Goal: Contribute content: Contribute content

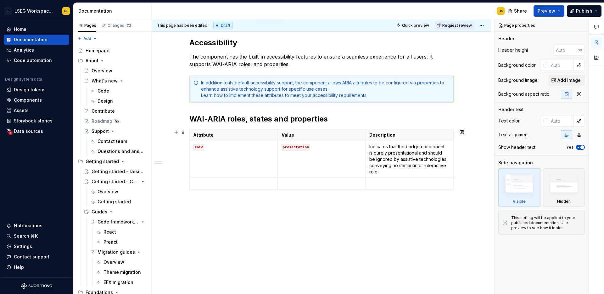
scroll to position [102, 0]
click at [283, 202] on p at bounding box center [321, 203] width 264 height 8
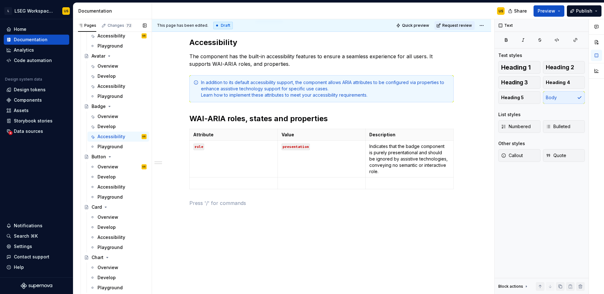
scroll to position [639, 0]
click at [220, 186] on p at bounding box center [233, 183] width 80 height 6
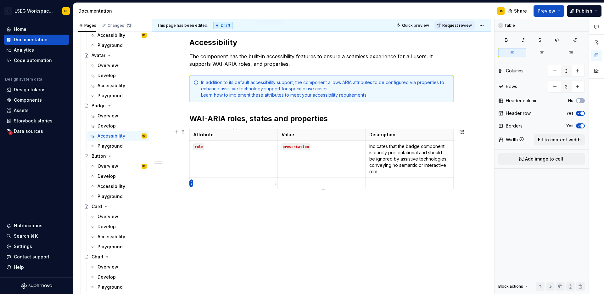
click at [190, 184] on html "L LSEG Workspace Design System US Home Documentation Analytics Code automation …" at bounding box center [302, 147] width 604 height 294
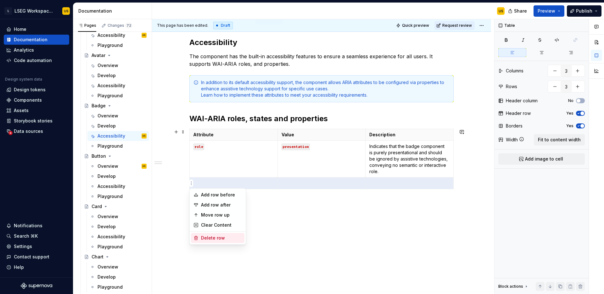
click at [216, 240] on div "Delete row" at bounding box center [221, 238] width 41 height 6
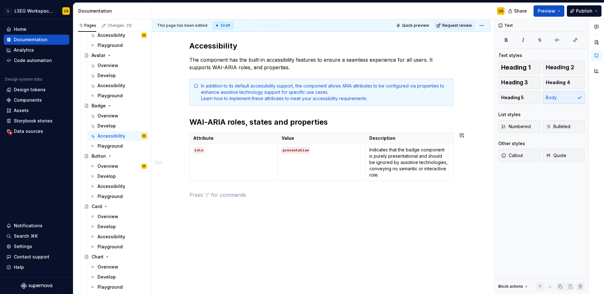
scroll to position [98, 0]
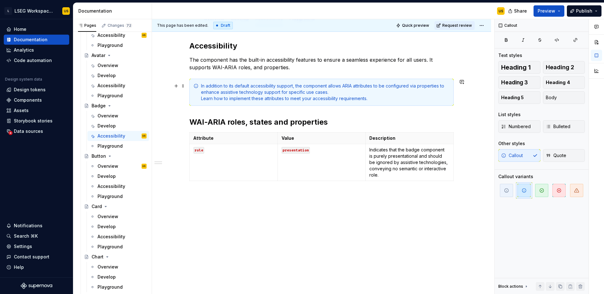
click at [350, 83] on div "In addition to its default accessibility support, the component allows ARIA att…" at bounding box center [325, 92] width 248 height 19
click at [185, 87] on span at bounding box center [182, 85] width 5 height 9
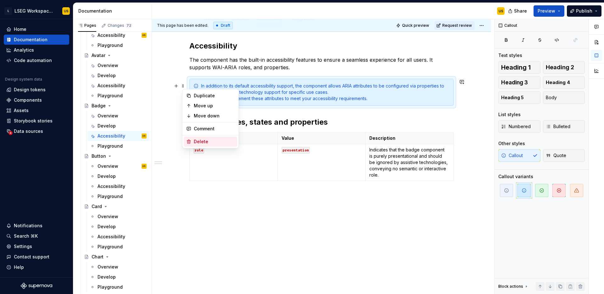
click at [207, 140] on div "Delete" at bounding box center [214, 141] width 41 height 6
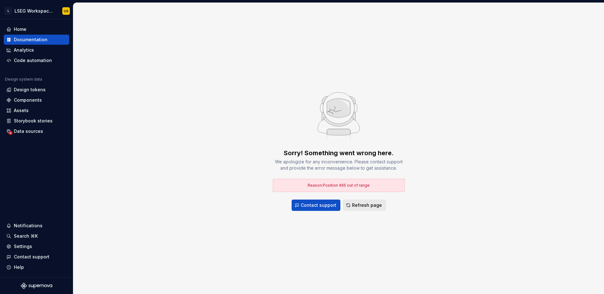
click at [354, 205] on span "Refresh page" at bounding box center [367, 205] width 30 height 6
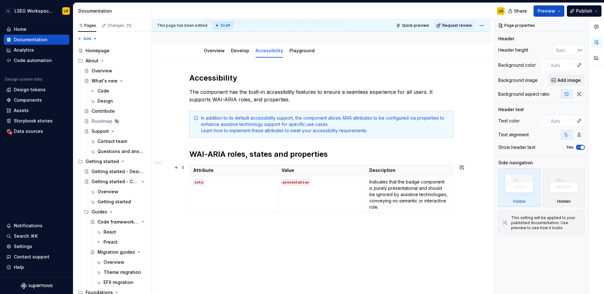
scroll to position [69, 0]
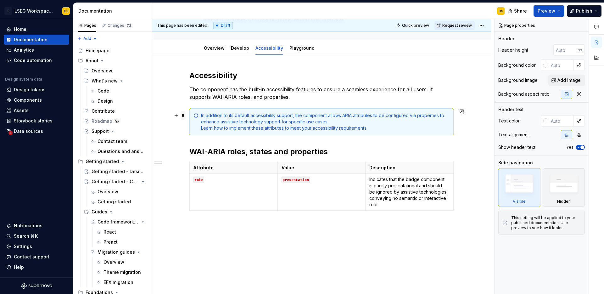
click at [185, 116] on span at bounding box center [182, 115] width 5 height 9
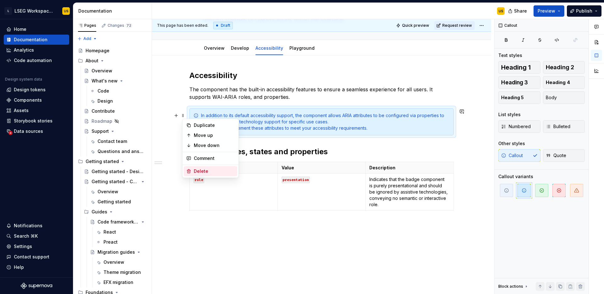
click at [206, 172] on div "Delete" at bounding box center [214, 171] width 41 height 6
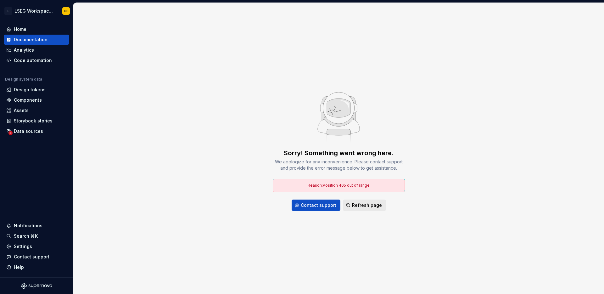
click at [358, 206] on span "Refresh page" at bounding box center [367, 205] width 30 height 6
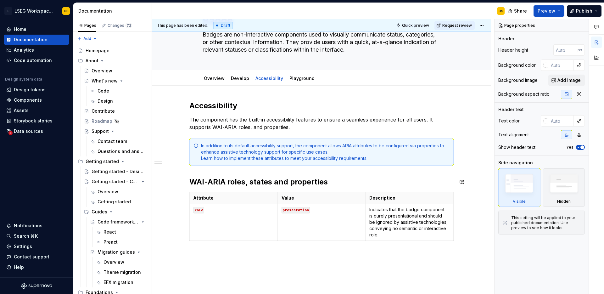
scroll to position [41, 0]
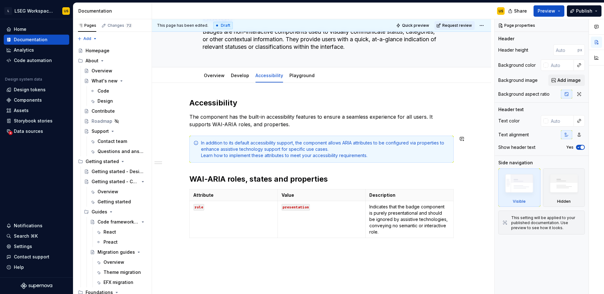
click at [305, 132] on div "Accessibility The component has the built-in accessibility features to ensure a…" at bounding box center [321, 177] width 264 height 158
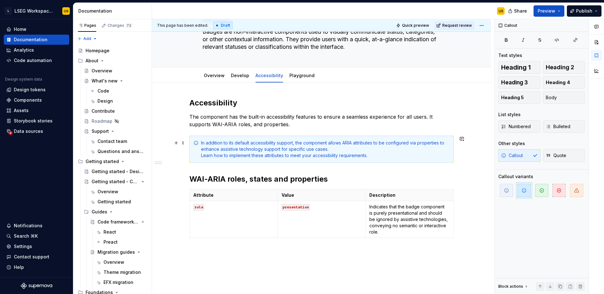
click at [373, 154] on div "In addition to its default accessibility support, the component allows ARIA att…" at bounding box center [325, 149] width 248 height 19
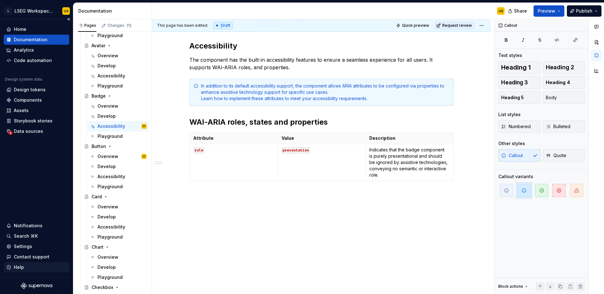
scroll to position [658, 0]
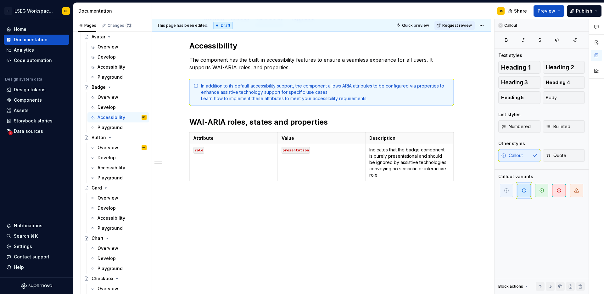
click at [340, 215] on div "Accessibility The component has the built-in accessibility features to ensure a…" at bounding box center [321, 160] width 339 height 268
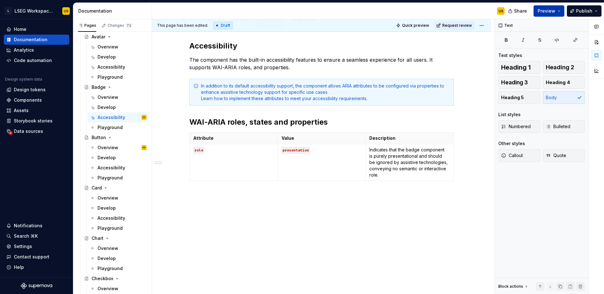
click at [561, 10] on button "Preview" at bounding box center [548, 10] width 31 height 11
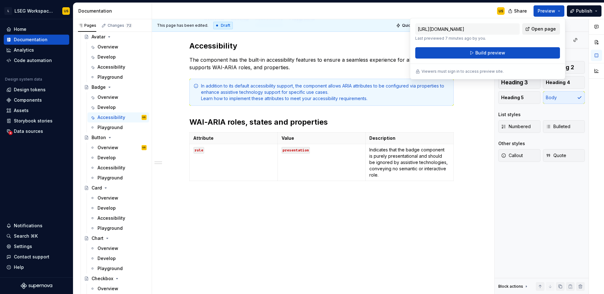
click at [542, 28] on span "Open page" at bounding box center [543, 29] width 25 height 6
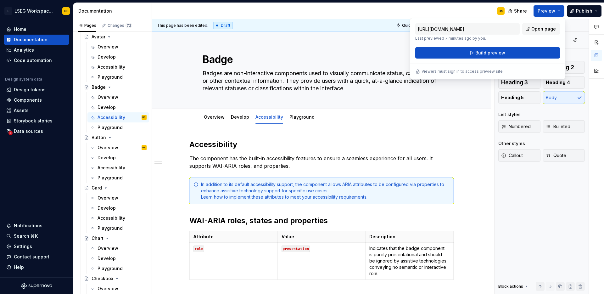
scroll to position [98, 0]
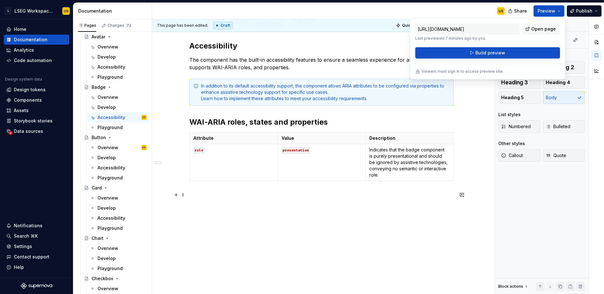
click at [222, 195] on p at bounding box center [321, 195] width 264 height 8
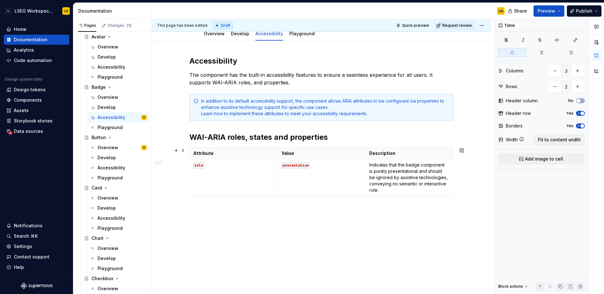
scroll to position [0, 0]
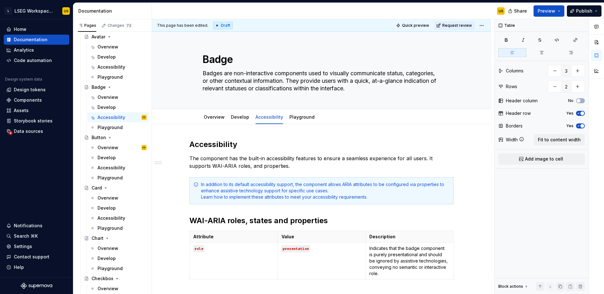
drag, startPoint x: 111, startPoint y: 150, endPoint x: 167, endPoint y: 234, distance: 100.9
click at [111, 150] on div "Overview" at bounding box center [107, 147] width 21 height 6
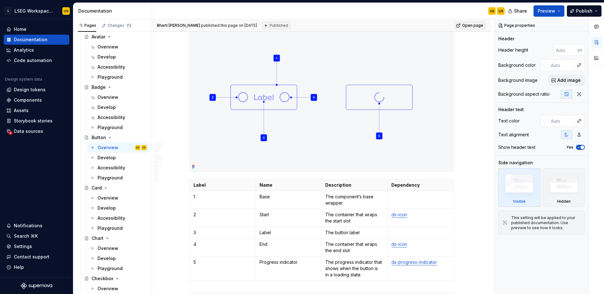
scroll to position [437, 0]
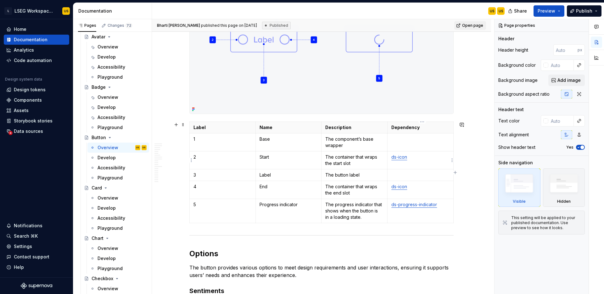
type textarea "*"
click at [403, 157] on link "ds-icon" at bounding box center [399, 156] width 16 height 5
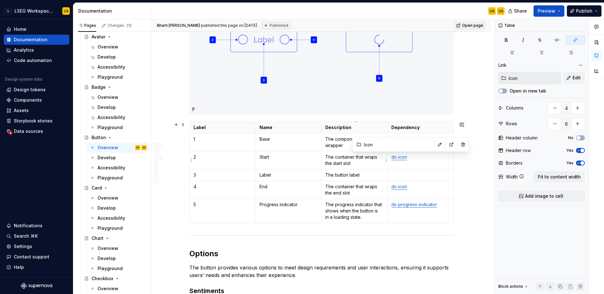
click at [402, 155] on link "ds-icon" at bounding box center [399, 156] width 16 height 5
click at [397, 158] on link "ds-icon" at bounding box center [399, 156] width 16 height 5
drag, startPoint x: 391, startPoint y: 157, endPoint x: 408, endPoint y: 158, distance: 17.0
click at [409, 158] on td "ds-icon" at bounding box center [420, 160] width 66 height 18
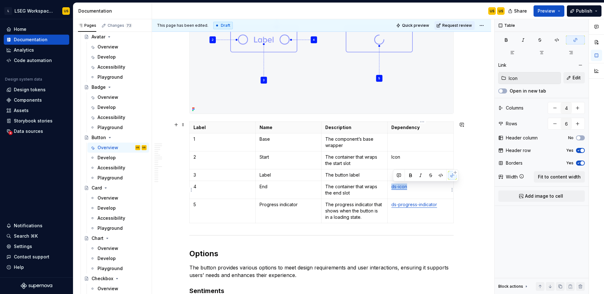
drag, startPoint x: 393, startPoint y: 187, endPoint x: 408, endPoint y: 187, distance: 15.4
click at [407, 187] on link "ds-icon" at bounding box center [399, 186] width 16 height 5
drag, startPoint x: 393, startPoint y: 206, endPoint x: 440, endPoint y: 205, distance: 46.9
click at [440, 205] on p "ds-progress-indicator" at bounding box center [420, 204] width 58 height 6
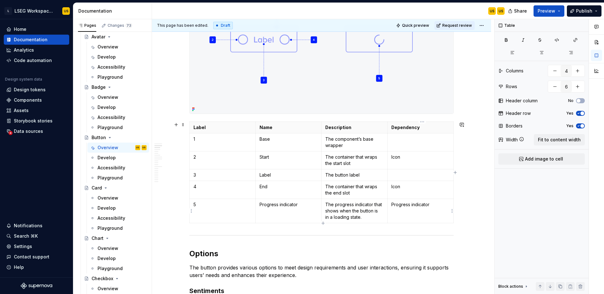
type textarea "*"
click at [395, 157] on p "Icon" at bounding box center [420, 157] width 58 height 6
click at [397, 157] on p "Icon" at bounding box center [420, 157] width 58 height 6
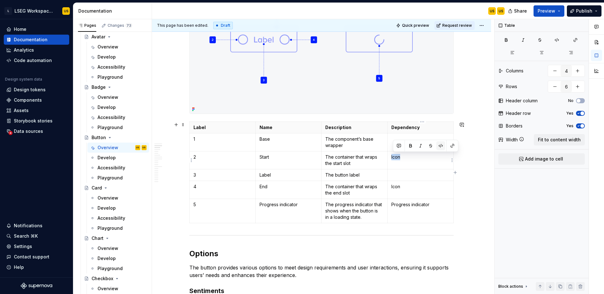
click at [440, 145] on button "button" at bounding box center [440, 145] width 9 height 9
click at [443, 147] on button "button" at bounding box center [441, 146] width 9 height 9
click at [452, 147] on button "button" at bounding box center [452, 145] width 9 height 9
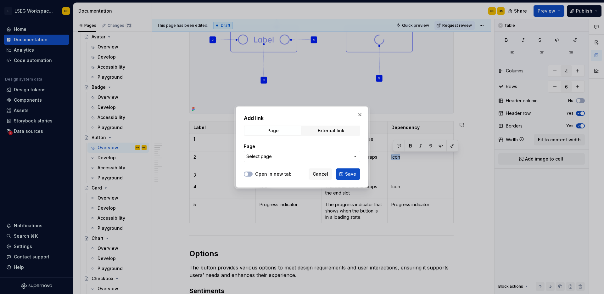
click at [301, 153] on span "Select page" at bounding box center [298, 156] width 104 height 6
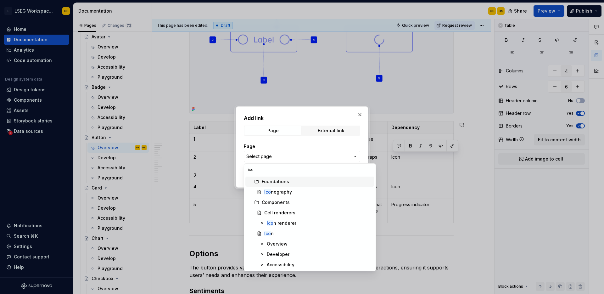
type input "icon"
type textarea "*"
click at [278, 231] on div "Icon" at bounding box center [318, 233] width 108 height 6
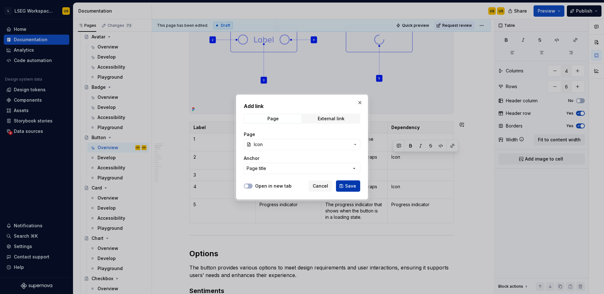
click at [346, 186] on span "Save" at bounding box center [350, 186] width 11 height 6
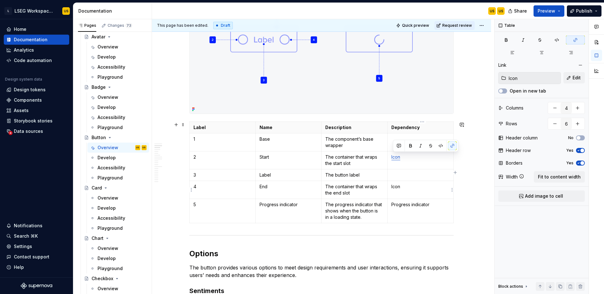
click at [397, 185] on p "Icon" at bounding box center [420, 186] width 58 height 6
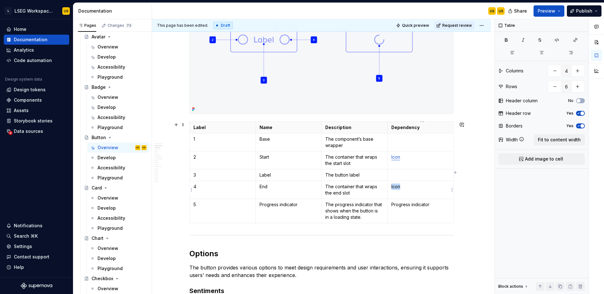
click at [397, 185] on p "Icon" at bounding box center [420, 186] width 58 height 6
click at [450, 175] on button "button" at bounding box center [452, 175] width 9 height 9
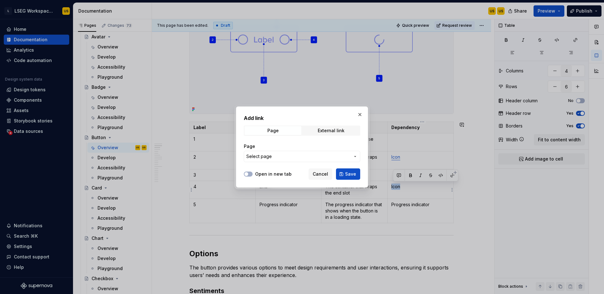
click at [288, 154] on span "Select page" at bounding box center [298, 156] width 104 height 6
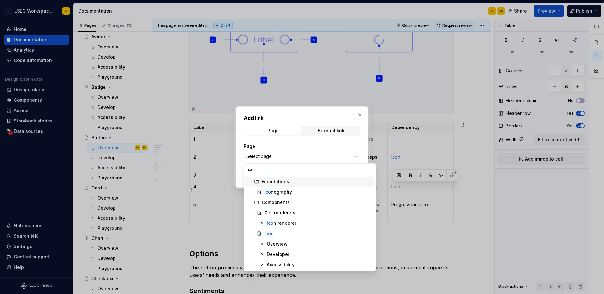
type input "icon"
click at [279, 235] on div "Icon" at bounding box center [318, 233] width 108 height 6
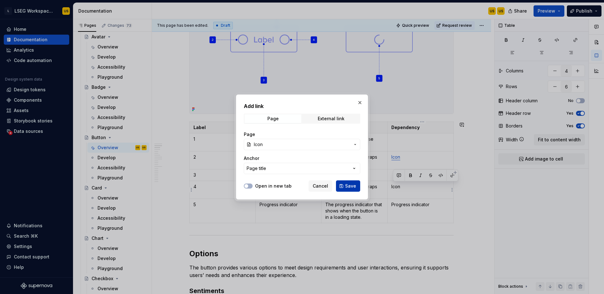
click at [351, 187] on span "Save" at bounding box center [350, 186] width 11 height 6
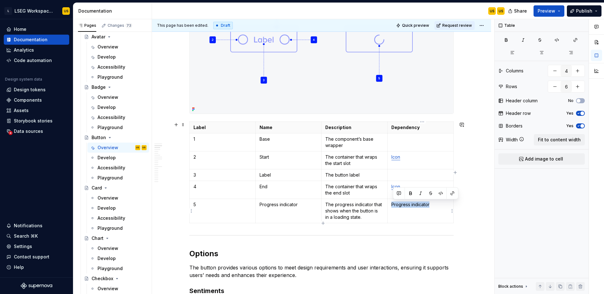
drag, startPoint x: 394, startPoint y: 203, endPoint x: 431, endPoint y: 203, distance: 37.4
click at [431, 204] on p "Progress indicator" at bounding box center [420, 204] width 58 height 6
click at [452, 194] on button "button" at bounding box center [452, 193] width 9 height 9
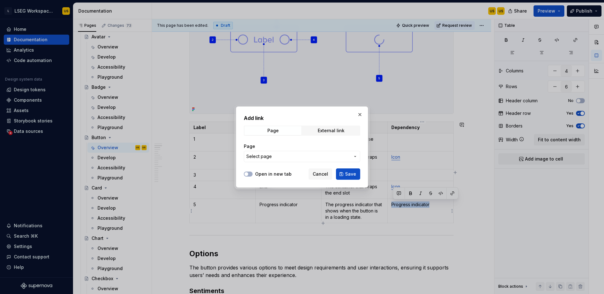
click at [351, 155] on button "Select page" at bounding box center [302, 156] width 116 height 11
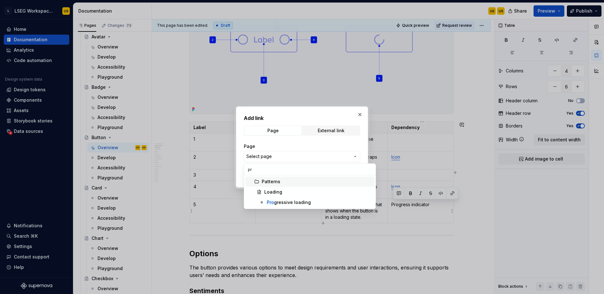
type input "p"
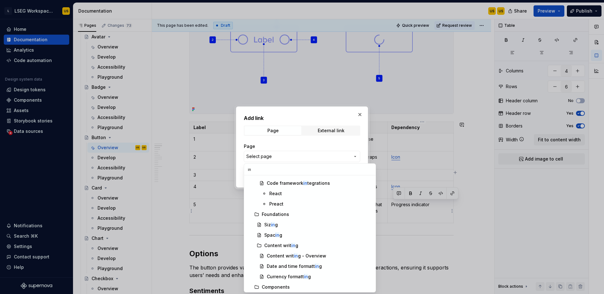
type input "i"
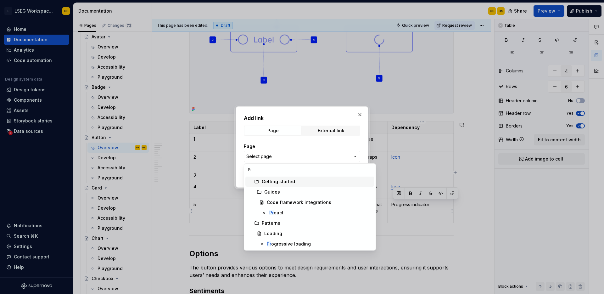
scroll to position [0, 0]
type input "P"
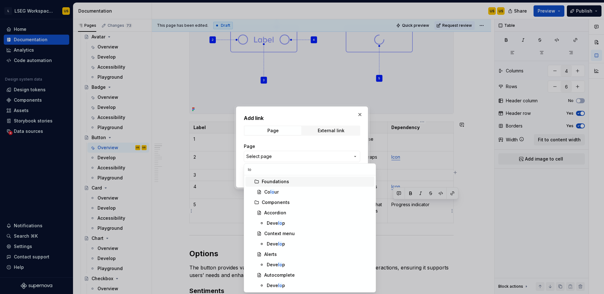
type input "loa"
click at [417, 169] on div at bounding box center [302, 147] width 604 height 294
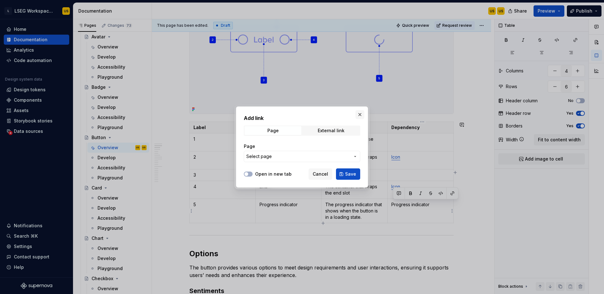
click at [359, 112] on button "button" at bounding box center [359, 114] width 9 height 9
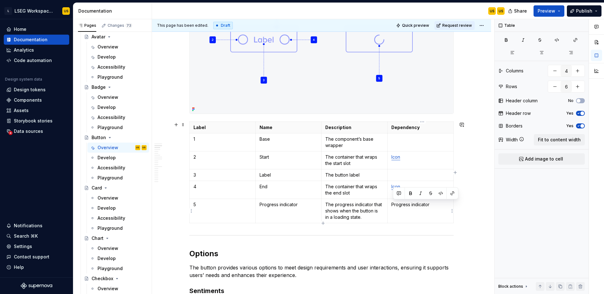
click at [407, 211] on td "Progress indicator" at bounding box center [420, 211] width 66 height 24
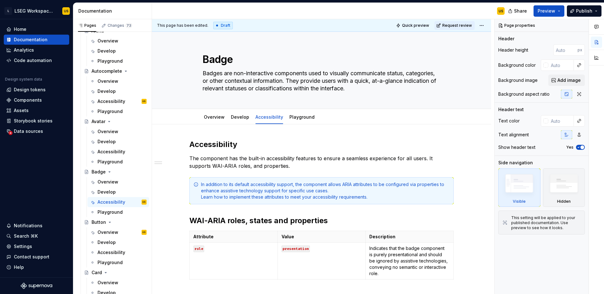
scroll to position [581, 0]
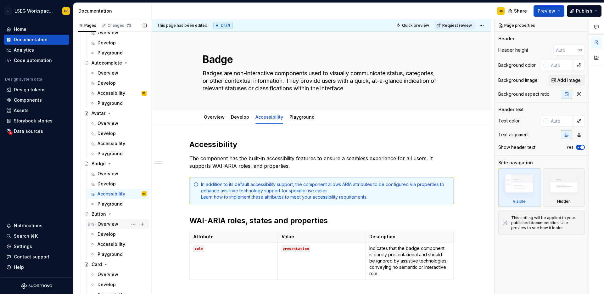
click at [107, 222] on div "Overview" at bounding box center [107, 224] width 21 height 6
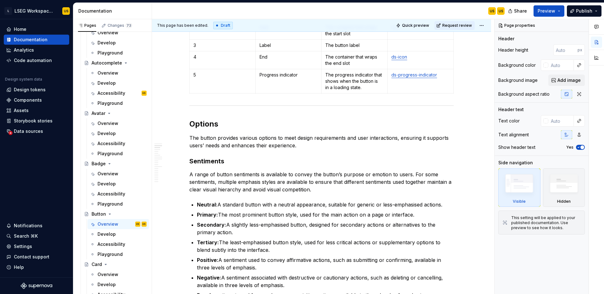
scroll to position [483, 0]
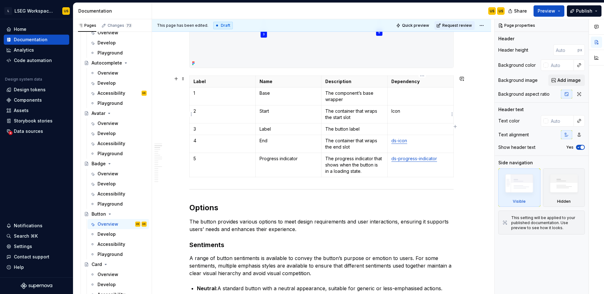
click at [398, 112] on p "Icon" at bounding box center [420, 111] width 58 height 6
type textarea "*"
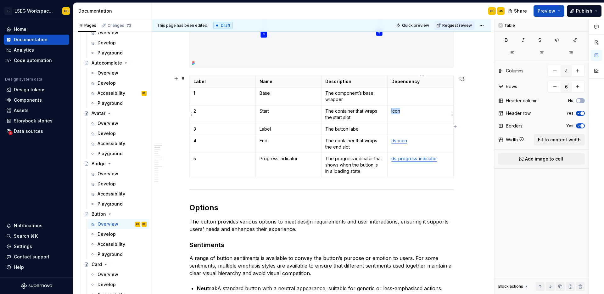
click at [398, 112] on p "Icon" at bounding box center [420, 111] width 58 height 6
click at [452, 101] on button "button" at bounding box center [452, 99] width 9 height 9
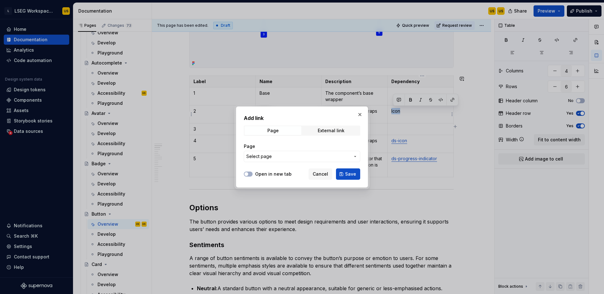
click at [304, 153] on span "Select page" at bounding box center [298, 156] width 104 height 6
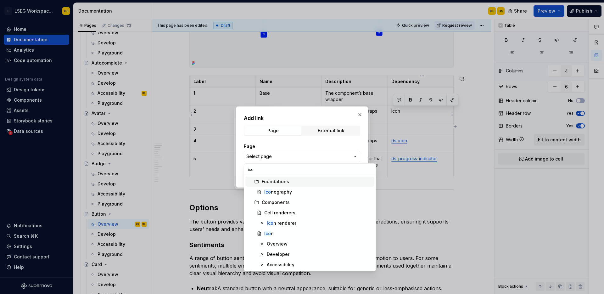
type input "icon"
type textarea "*"
type input "icon"
click at [281, 232] on div "Icon" at bounding box center [318, 233] width 108 height 6
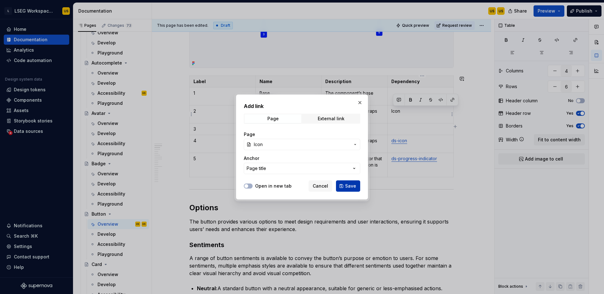
click at [357, 188] on button "Save" at bounding box center [348, 185] width 24 height 11
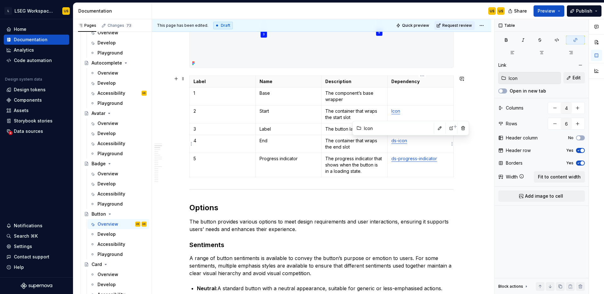
click at [403, 139] on link "ds-icon" at bounding box center [399, 140] width 16 height 5
drag, startPoint x: 405, startPoint y: 112, endPoint x: 392, endPoint y: 111, distance: 12.6
click at [392, 111] on td "Icon" at bounding box center [420, 114] width 66 height 18
copy link "Icon"
drag, startPoint x: 413, startPoint y: 143, endPoint x: 393, endPoint y: 140, distance: 20.0
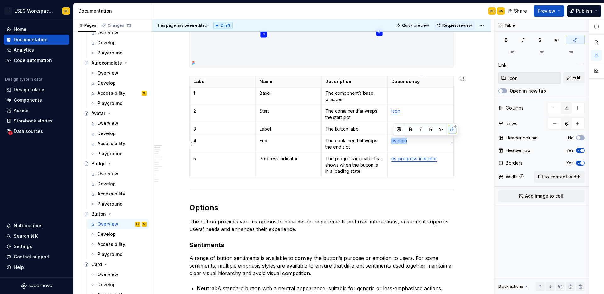
click at [393, 140] on p "ds-icon" at bounding box center [420, 140] width 58 height 6
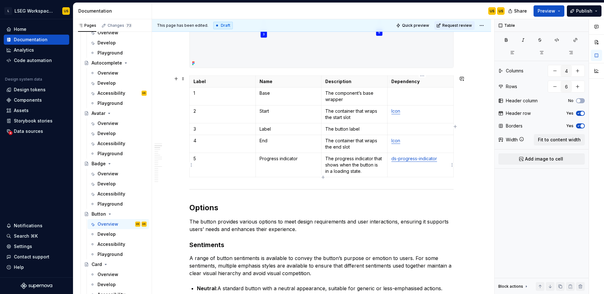
click at [422, 166] on td "ds-progress-indicator" at bounding box center [420, 165] width 66 height 24
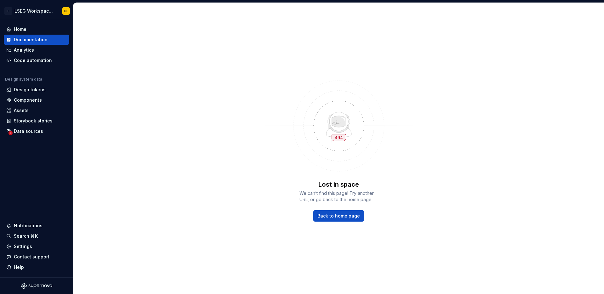
drag, startPoint x: 441, startPoint y: 159, endPoint x: 385, endPoint y: 159, distance: 56.3
click at [382, 190] on div "Lost in space We can’t find this page! Try another URL, or go back to the home …" at bounding box center [338, 148] width 530 height 291
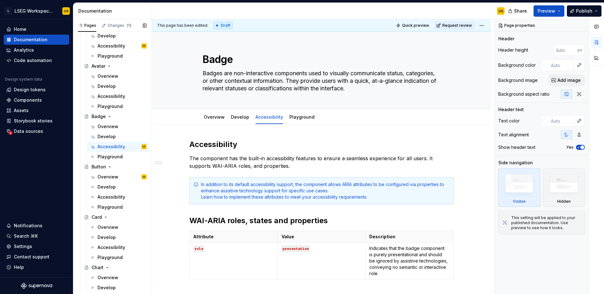
scroll to position [629, 0]
click at [111, 174] on div "Overview" at bounding box center [107, 176] width 21 height 6
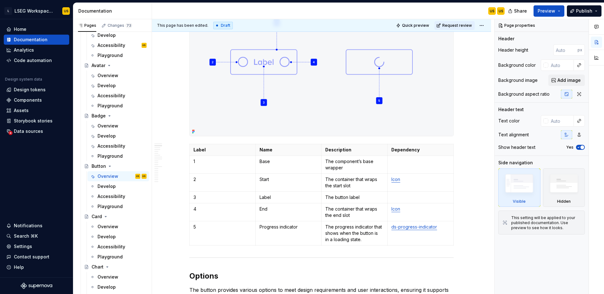
scroll to position [424, 0]
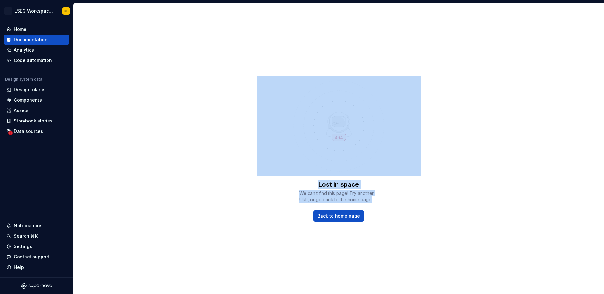
drag, startPoint x: 444, startPoint y: 218, endPoint x: 397, endPoint y: 215, distance: 46.9
click at [36, 41] on div "Documentation" at bounding box center [31, 39] width 34 height 6
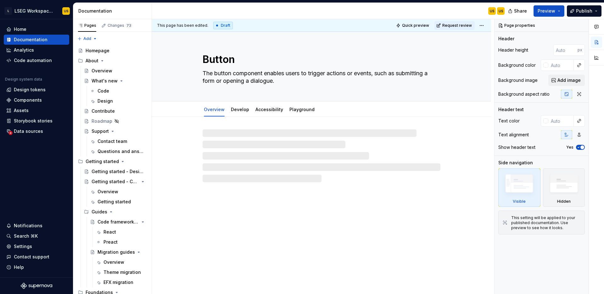
type textarea "*"
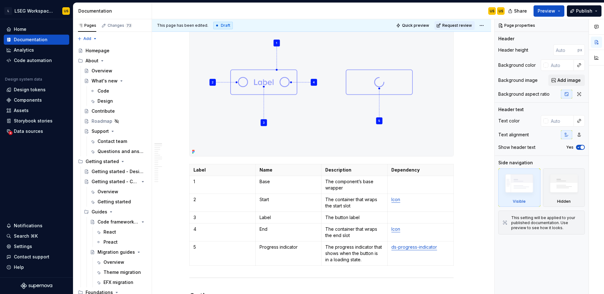
scroll to position [409, 0]
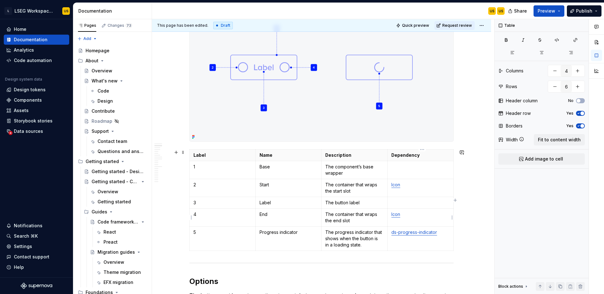
click at [421, 215] on p "Icon" at bounding box center [420, 214] width 58 height 6
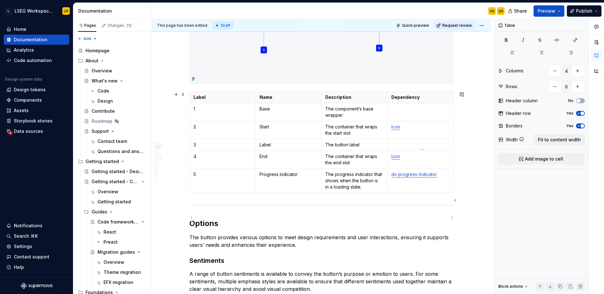
scroll to position [479, 0]
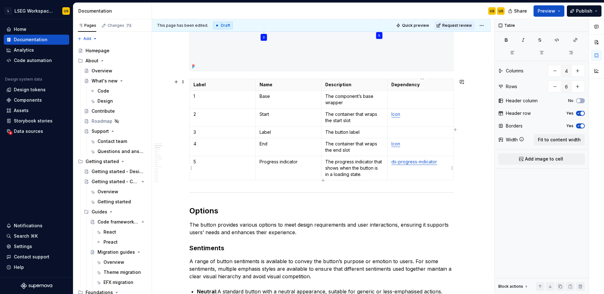
click at [446, 163] on p "ds-progress-indicator" at bounding box center [420, 161] width 58 height 6
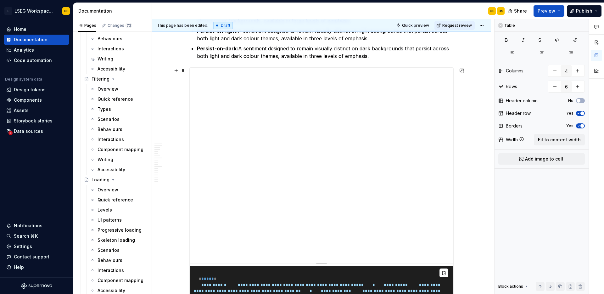
scroll to position [867, 0]
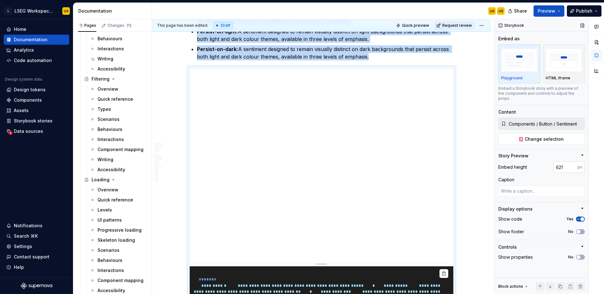
type textarea "*"
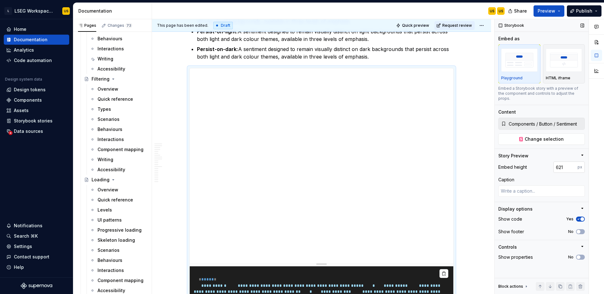
click at [566, 161] on input "621" at bounding box center [565, 166] width 24 height 11
type input "630"
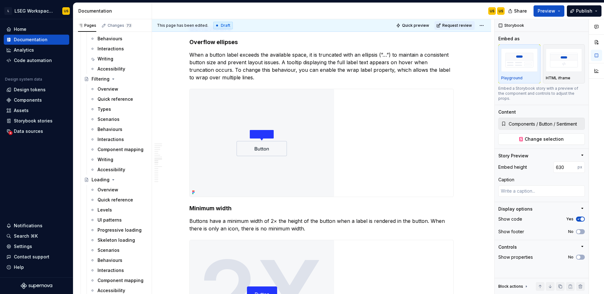
scroll to position [2221, 0]
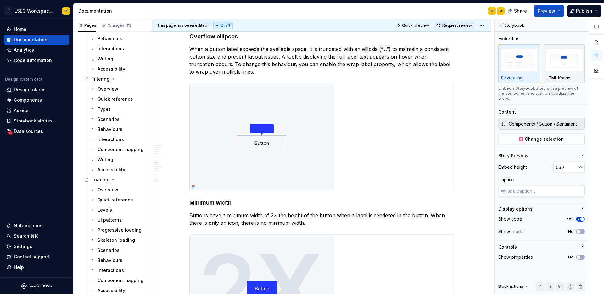
click at [354, 191] on div at bounding box center [321, 137] width 263 height 108
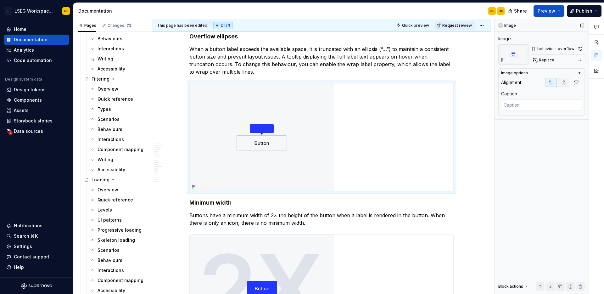
click at [562, 83] on icon "button" at bounding box center [563, 82] width 5 height 5
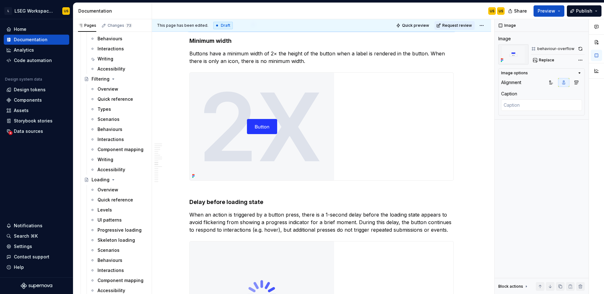
scroll to position [2397, 0]
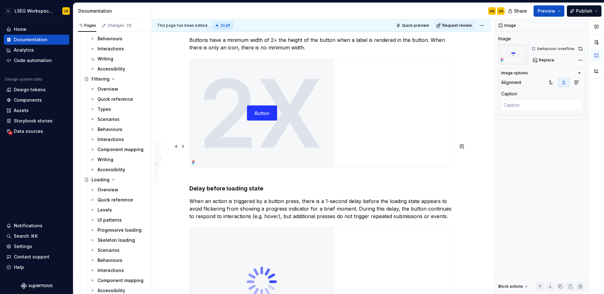
click at [385, 167] on div at bounding box center [321, 113] width 263 height 108
click at [561, 79] on button "button" at bounding box center [563, 82] width 11 height 9
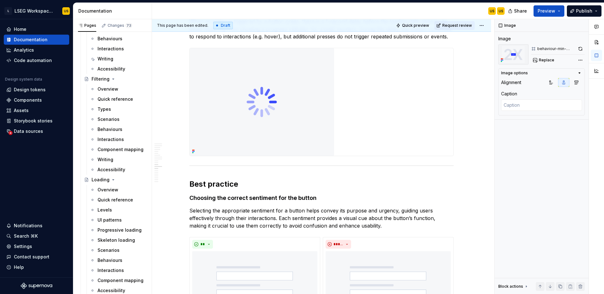
scroll to position [2580, 0]
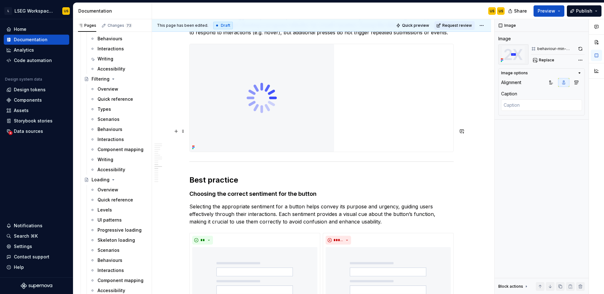
click at [414, 152] on div at bounding box center [321, 98] width 263 height 108
click at [562, 83] on icon "button" at bounding box center [563, 82] width 5 height 5
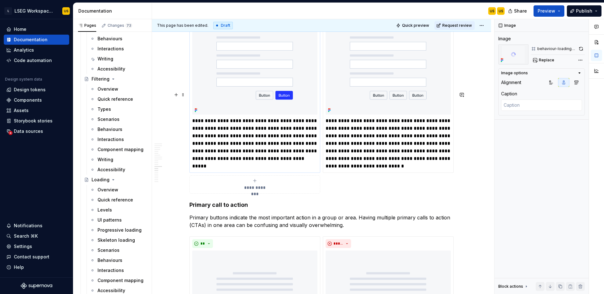
scroll to position [2809, 0]
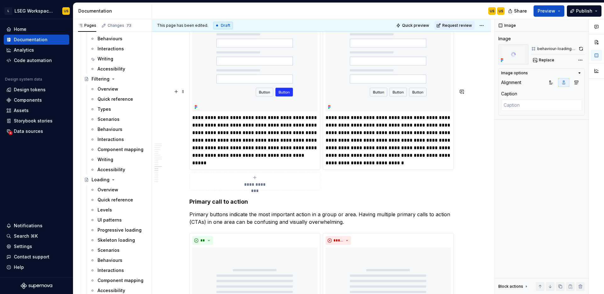
click at [357, 87] on div "**********" at bounding box center [321, 97] width 264 height 186
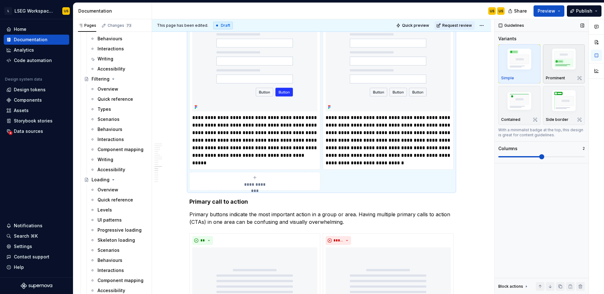
click at [568, 57] on img "button" at bounding box center [563, 60] width 36 height 27
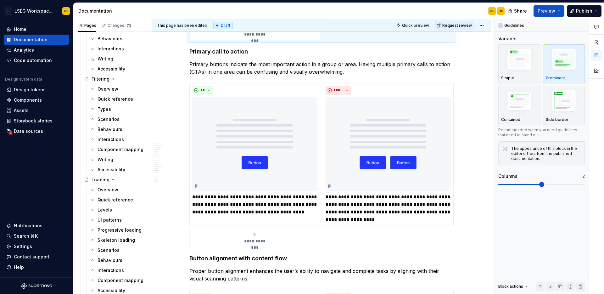
scroll to position [2960, 0]
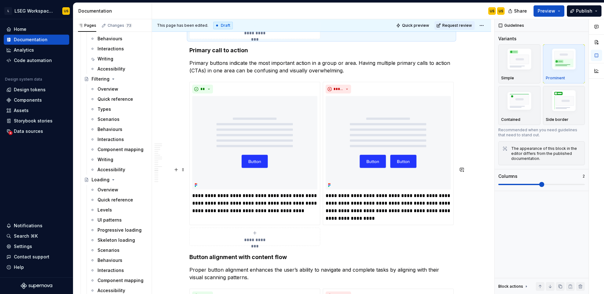
click at [414, 165] on div "**********" at bounding box center [321, 164] width 264 height 164
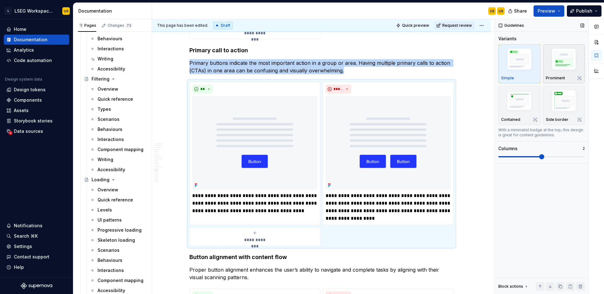
click at [552, 72] on img "button" at bounding box center [563, 60] width 36 height 27
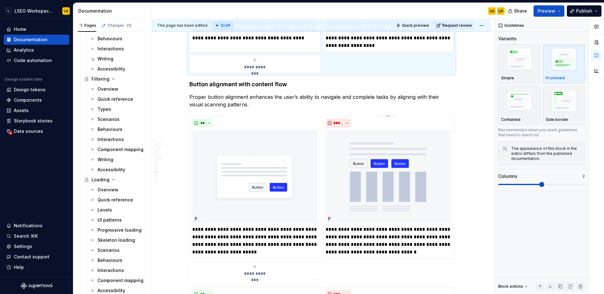
scroll to position [3134, 0]
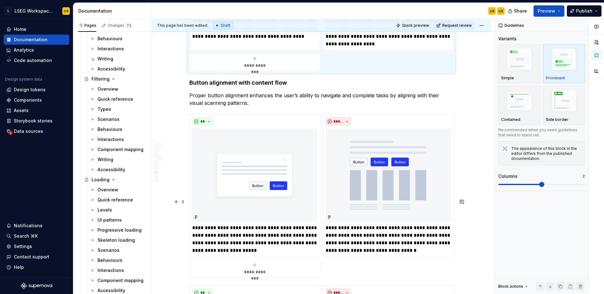
click at [408, 196] on div "**********" at bounding box center [321, 196] width 264 height 164
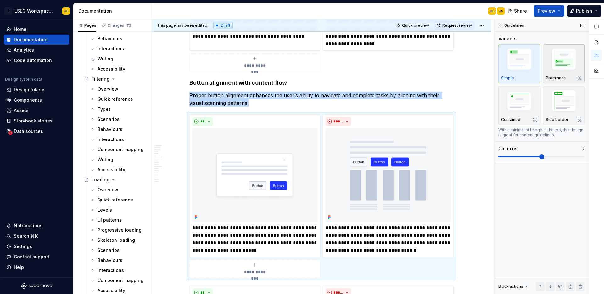
click at [558, 73] on div "Prominent" at bounding box center [563, 63] width 36 height 33
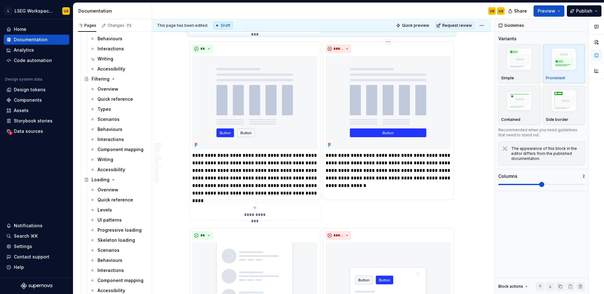
scroll to position [3378, 0]
click at [419, 127] on div "**********" at bounding box center [388, 120] width 131 height 158
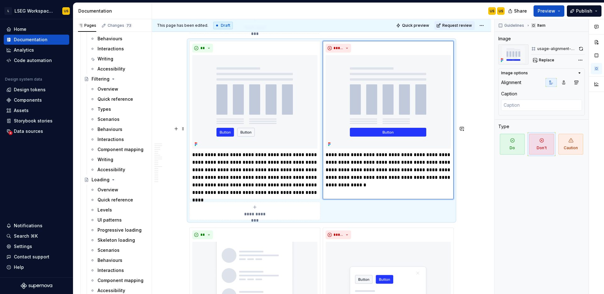
click at [430, 123] on div "**********" at bounding box center [321, 130] width 264 height 179
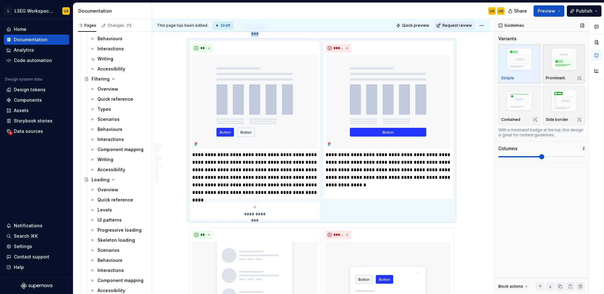
click at [549, 62] on img "button" at bounding box center [563, 60] width 36 height 27
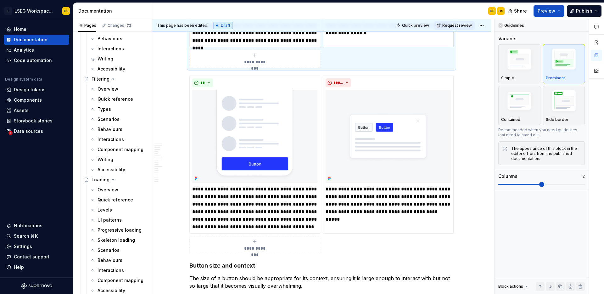
scroll to position [3532, 0]
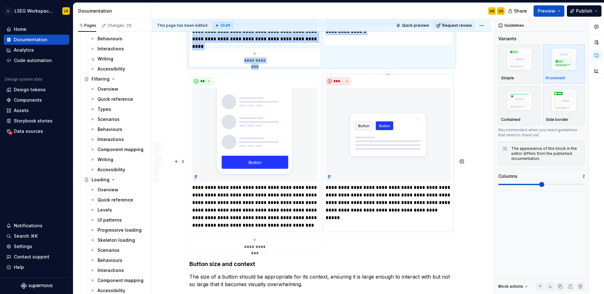
click at [400, 160] on div "**********" at bounding box center [388, 153] width 131 height 158
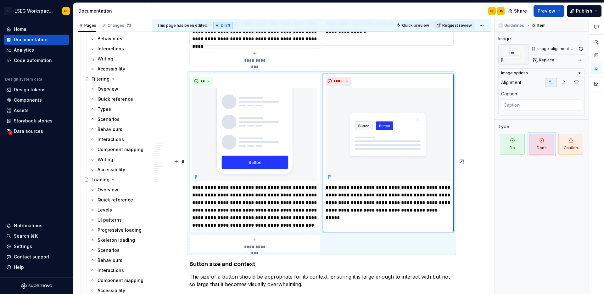
click at [406, 156] on div "**********" at bounding box center [321, 163] width 264 height 179
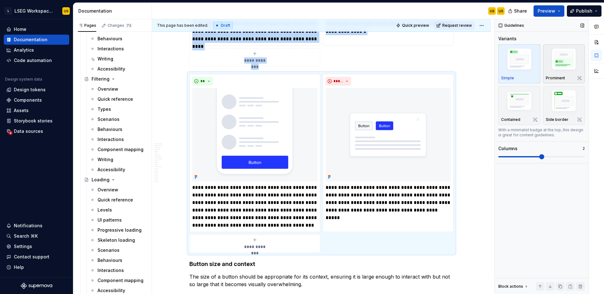
click at [564, 56] on img "button" at bounding box center [563, 60] width 36 height 27
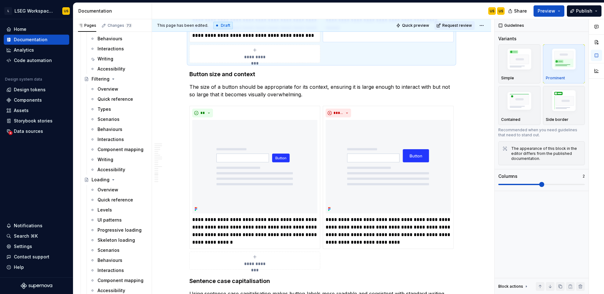
scroll to position [3722, 0]
click at [403, 187] on div "**********" at bounding box center [321, 187] width 264 height 164
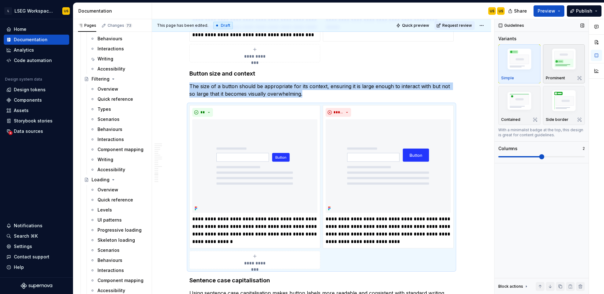
click at [568, 65] on img "button" at bounding box center [563, 60] width 36 height 27
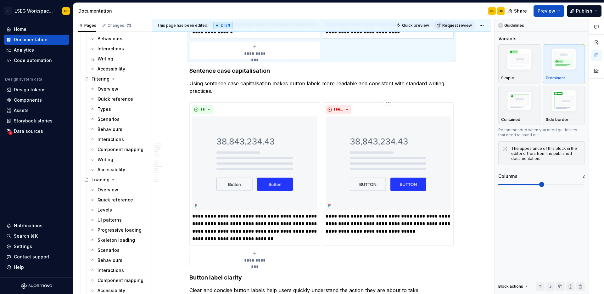
scroll to position [3933, 0]
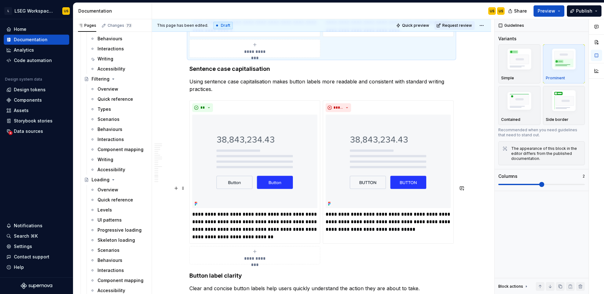
click at [418, 184] on div "**********" at bounding box center [321, 182] width 264 height 164
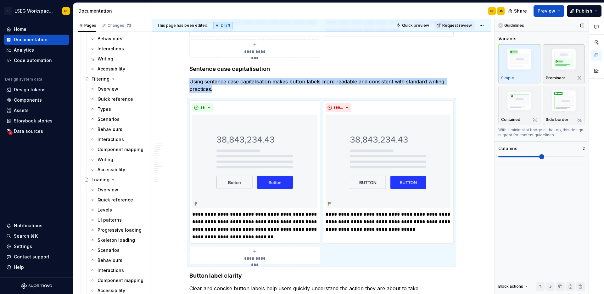
click at [547, 80] on p "Prominent" at bounding box center [554, 77] width 19 height 5
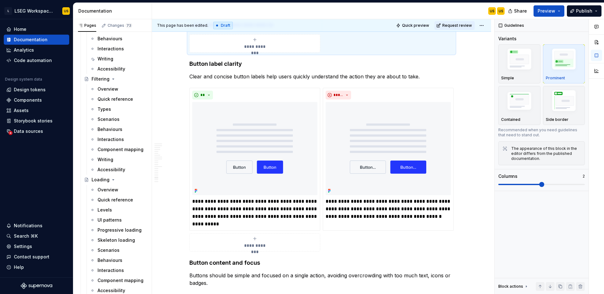
scroll to position [4146, 0]
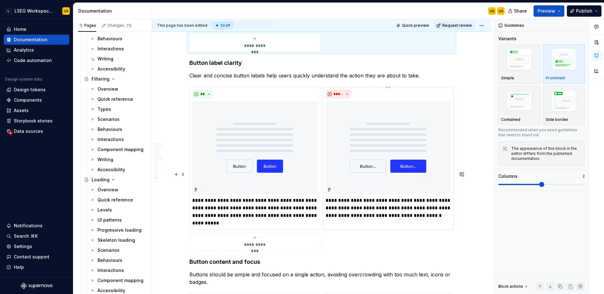
click at [418, 171] on div "**********" at bounding box center [388, 158] width 131 height 143
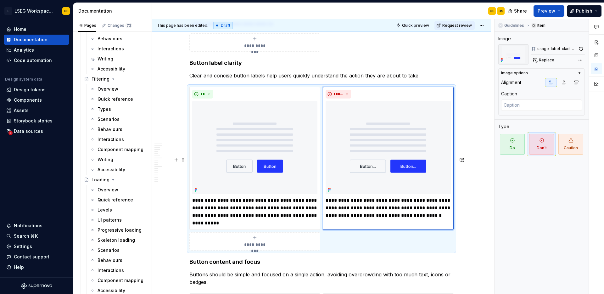
click at [444, 79] on p "Clear and concise button labels help users quickly understand the action they a…" at bounding box center [321, 76] width 264 height 8
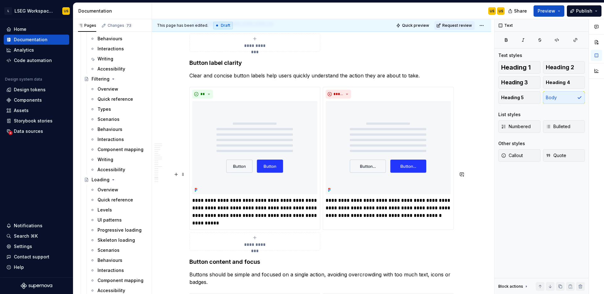
click at [439, 170] on div "**********" at bounding box center [321, 169] width 264 height 164
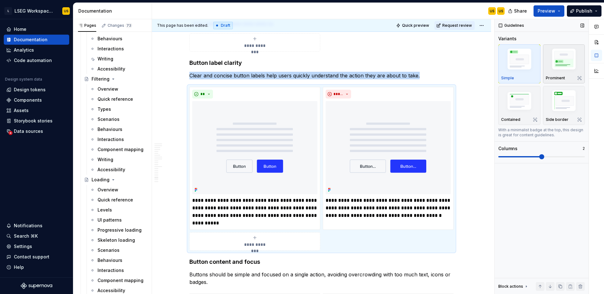
click at [559, 63] on img "button" at bounding box center [563, 60] width 36 height 27
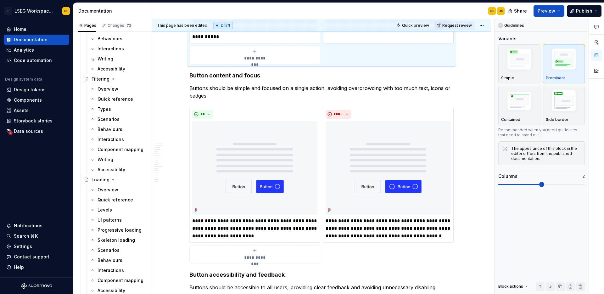
scroll to position [4333, 0]
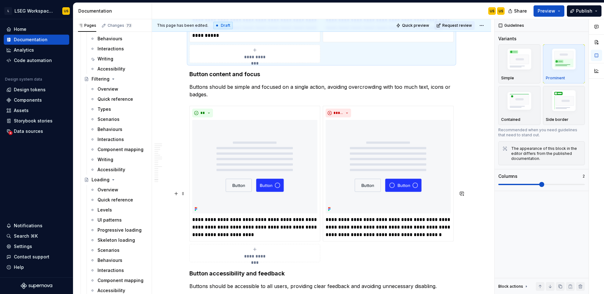
click at [414, 189] on div "**********" at bounding box center [321, 184] width 264 height 156
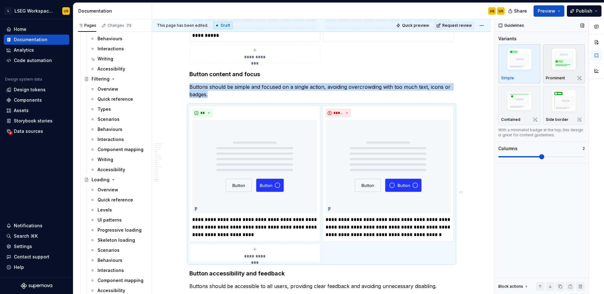
click at [563, 64] on img "button" at bounding box center [563, 60] width 36 height 27
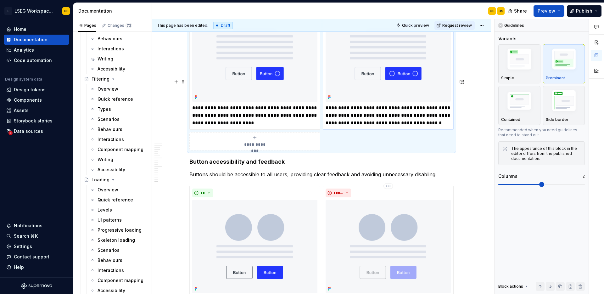
scroll to position [4510, 0]
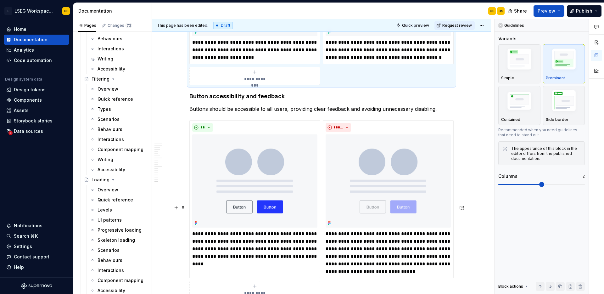
click at [409, 202] on div "**********" at bounding box center [321, 209] width 264 height 179
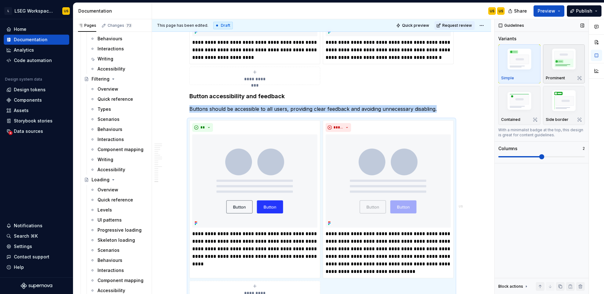
click at [556, 74] on div "Prominent" at bounding box center [563, 63] width 36 height 33
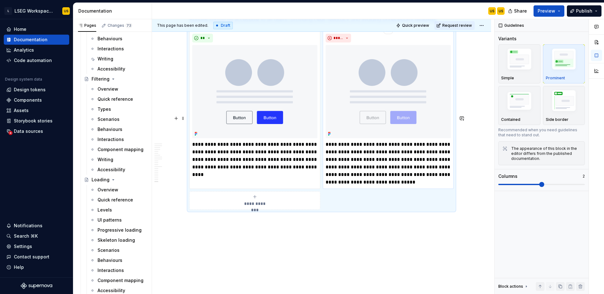
scroll to position [4695, 0]
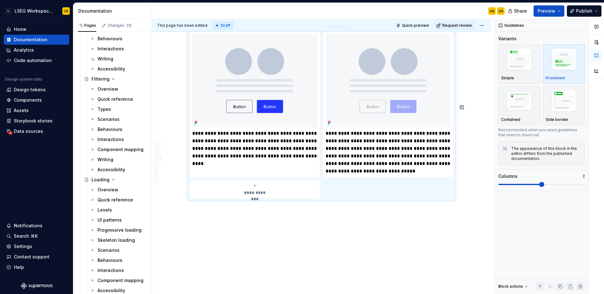
click at [362, 220] on div "**********" at bounding box center [323, 156] width 342 height 275
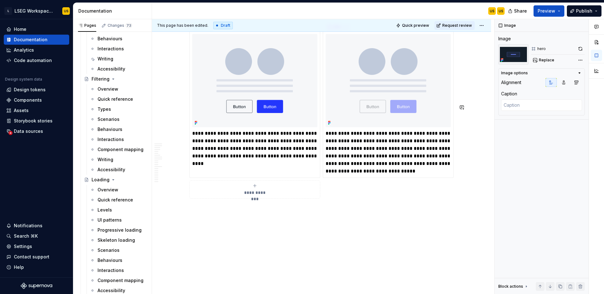
click at [358, 213] on div "**********" at bounding box center [323, 156] width 342 height 275
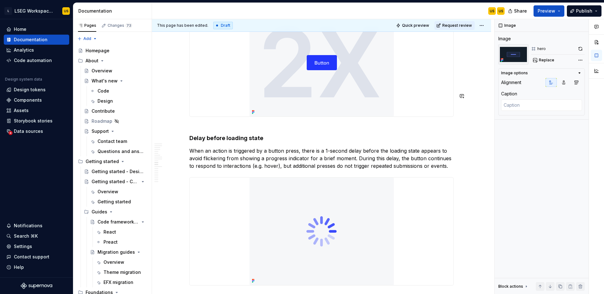
scroll to position [2460, 0]
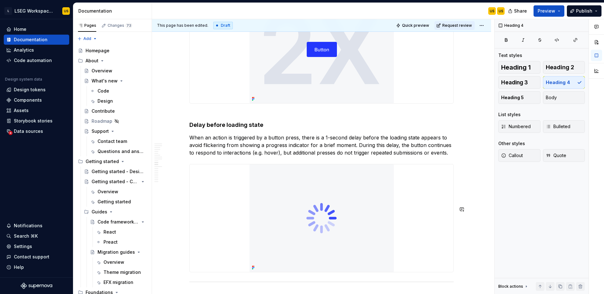
click at [208, 200] on div "**********" at bounding box center [321, 10] width 264 height 4677
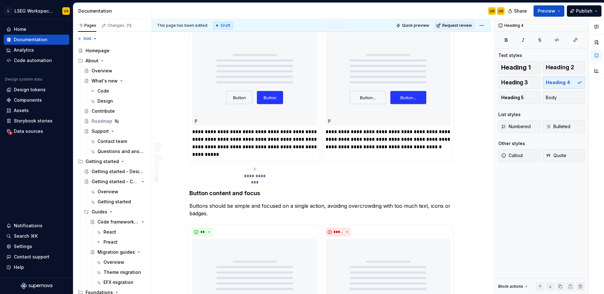
scroll to position [4196, 0]
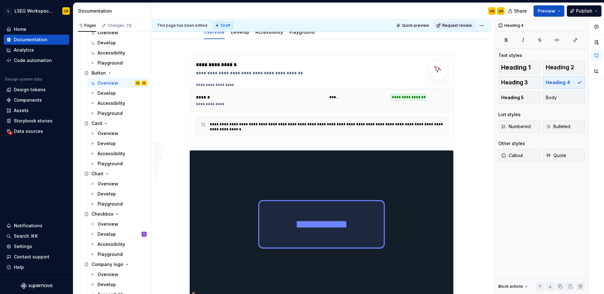
scroll to position [0, 0]
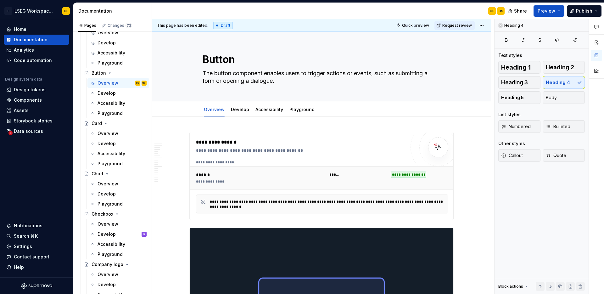
click at [110, 92] on div "Develop" at bounding box center [106, 93] width 18 height 6
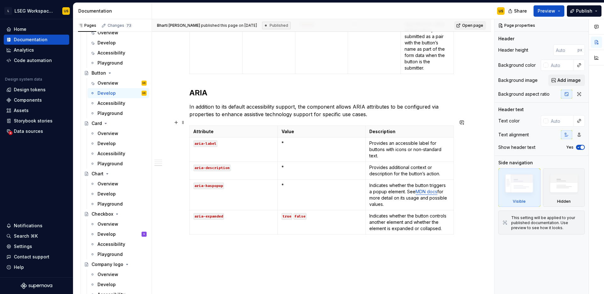
scroll to position [1010, 0]
type textarea "*"
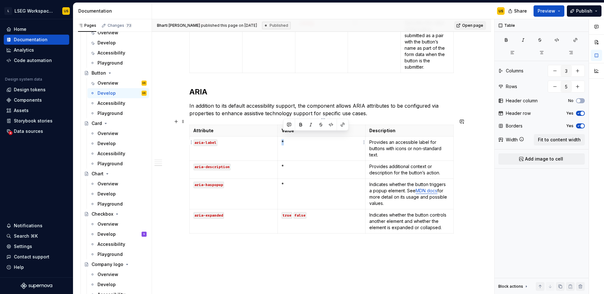
drag, startPoint x: 290, startPoint y: 136, endPoint x: 283, endPoint y: 136, distance: 7.3
click at [283, 139] on p "*" at bounding box center [321, 142] width 80 height 6
click at [297, 139] on p "*" at bounding box center [321, 142] width 80 height 6
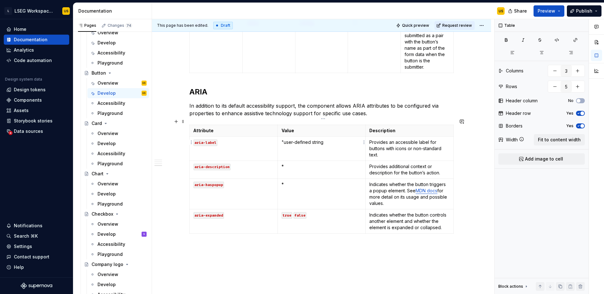
click at [285, 139] on p ""user-defined string" at bounding box center [321, 142] width 80 height 6
copy p "User-defined string"
drag, startPoint x: 302, startPoint y: 135, endPoint x: 283, endPoint y: 135, distance: 19.2
click at [283, 139] on p "User-defined string" at bounding box center [321, 142] width 80 height 6
click at [289, 163] on p "*" at bounding box center [321, 166] width 80 height 6
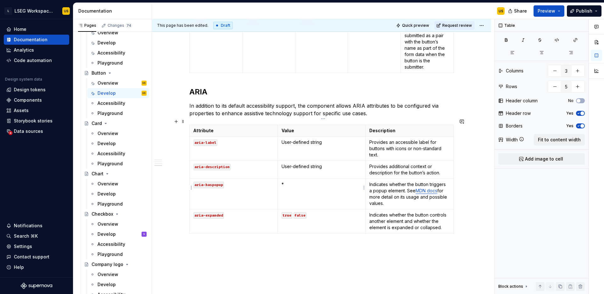
click at [288, 181] on p "*" at bounding box center [321, 184] width 80 height 6
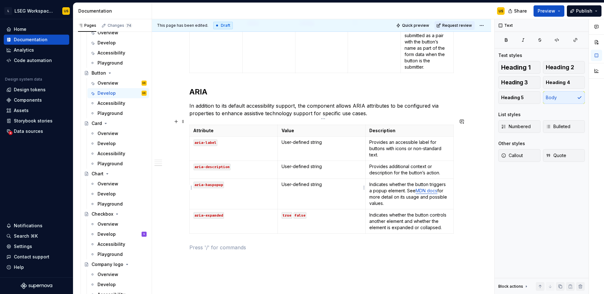
click at [328, 181] on p "User-defined string" at bounding box center [321, 184] width 80 height 6
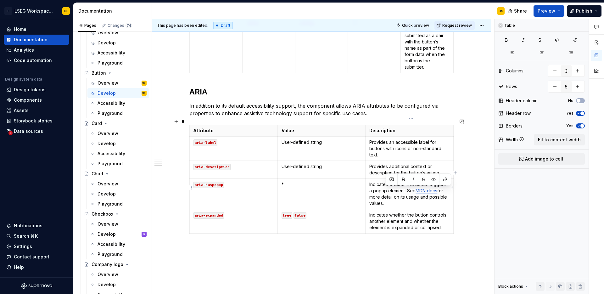
drag, startPoint x: 401, startPoint y: 196, endPoint x: 394, endPoint y: 191, distance: 8.3
click at [394, 191] on p "Indicates whether the button triggers a popup element. See MDN docs for more de…" at bounding box center [409, 193] width 80 height 25
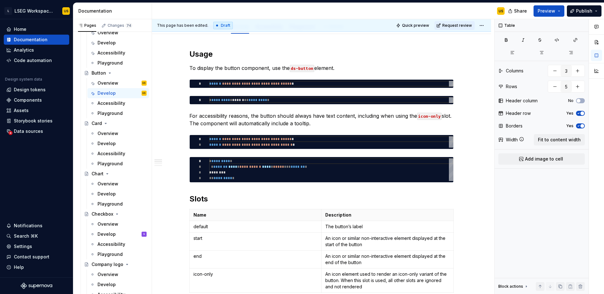
scroll to position [0, 0]
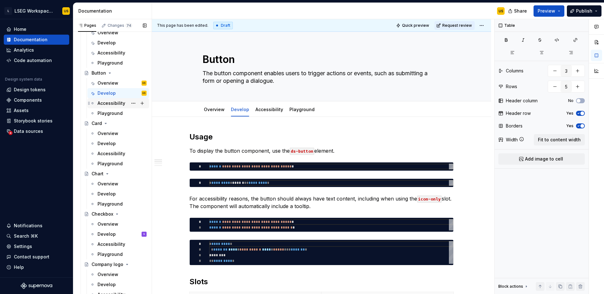
click at [118, 103] on div "Accessibility" at bounding box center [111, 103] width 28 height 6
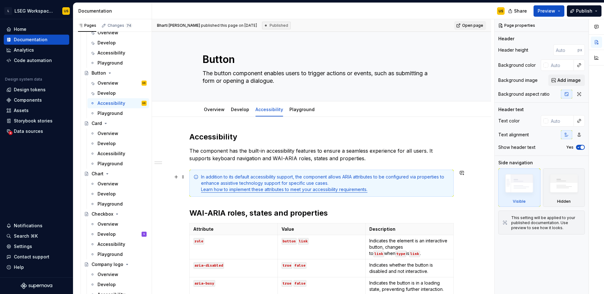
click at [298, 191] on link "Learn how to implement these attributes to meet your accessibility requirements." at bounding box center [284, 188] width 166 height 5
type textarea "*"
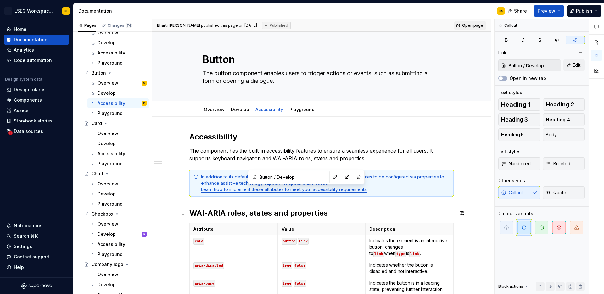
scroll to position [99, 0]
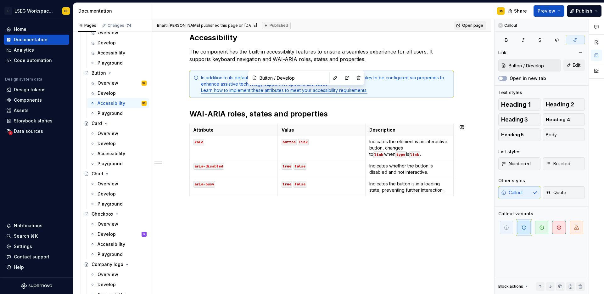
click at [364, 222] on div "Accessibility The component has the built-in accessibility features to ensure a…" at bounding box center [321, 156] width 339 height 276
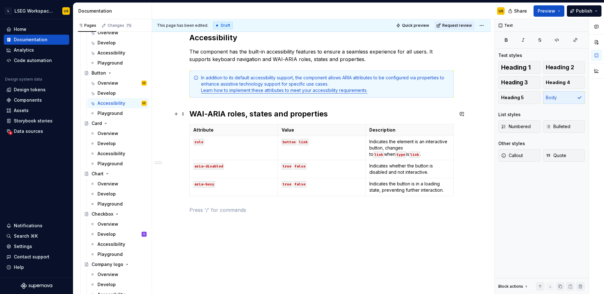
click at [194, 111] on h2 "WAI-ARIA roles, states and properties" at bounding box center [321, 114] width 264 height 10
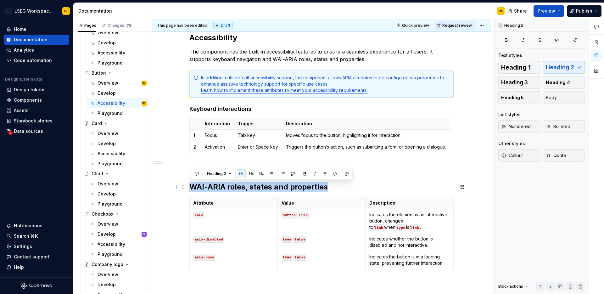
drag, startPoint x: 282, startPoint y: 186, endPoint x: 192, endPoint y: 186, distance: 89.9
click at [192, 186] on h2 "WAI-ARIA roles, states and properties" at bounding box center [321, 187] width 264 height 10
click at [237, 108] on h4 "Keyboard interactions" at bounding box center [321, 109] width 264 height 8
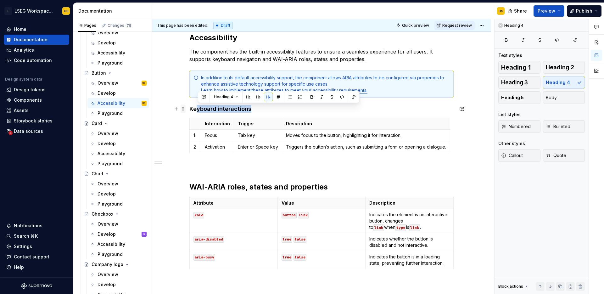
drag, startPoint x: 256, startPoint y: 107, endPoint x: 183, endPoint y: 107, distance: 73.3
click at [189, 107] on div "Accessibility The component has the built-in accessibility features to ensure a…" at bounding box center [321, 163] width 264 height 261
click at [249, 97] on button "button" at bounding box center [248, 96] width 9 height 9
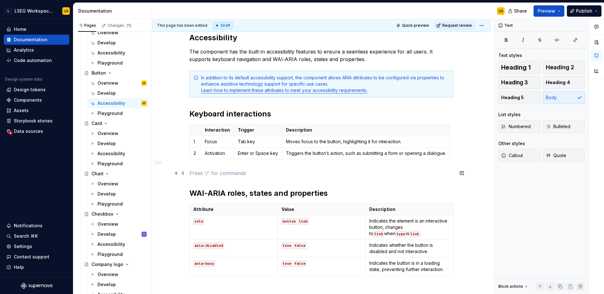
click at [238, 174] on p at bounding box center [321, 173] width 264 height 8
click at [197, 125] on html "L LSEG Workspace Design System US Home Documentation Analytics Code automation …" at bounding box center [302, 147] width 604 height 294
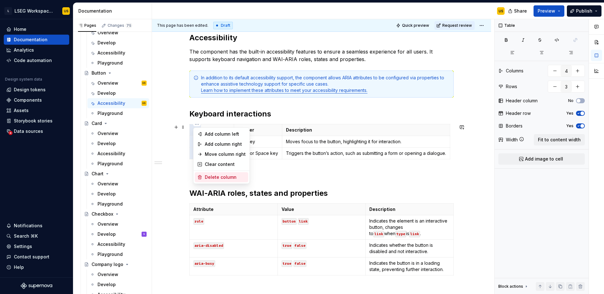
click at [225, 178] on div "Delete column" at bounding box center [225, 177] width 41 height 6
type input "3"
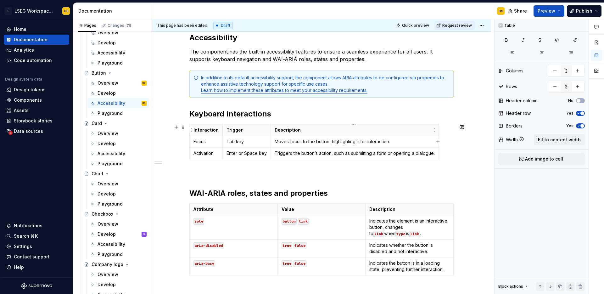
click at [272, 128] on th "Description" at bounding box center [355, 130] width 168 height 12
click at [547, 140] on span "Fit to content width" at bounding box center [559, 139] width 43 height 6
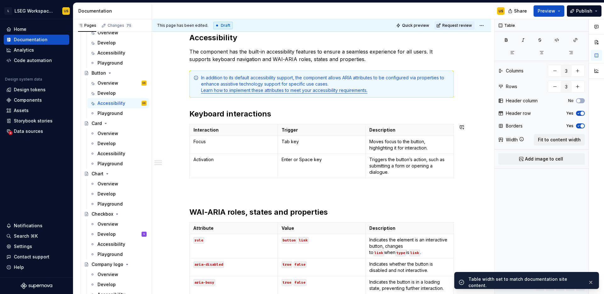
click at [319, 190] on p at bounding box center [321, 192] width 264 height 8
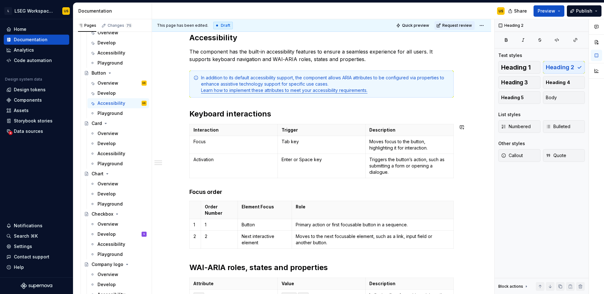
click at [206, 183] on div "Accessibility The component has the built-in accessibility features to ensure a…" at bounding box center [321, 200] width 264 height 334
click at [210, 192] on h4 "Focus order" at bounding box center [321, 192] width 264 height 8
type textarea "*"
click at [194, 191] on h4 "Focus order" at bounding box center [321, 192] width 264 height 8
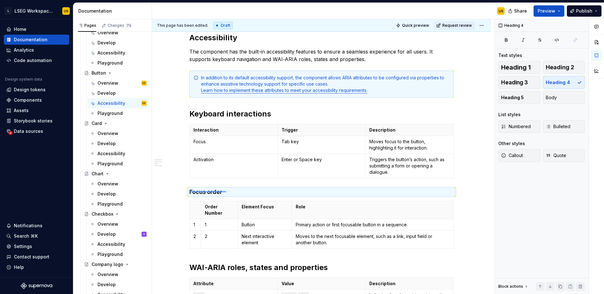
drag, startPoint x: 221, startPoint y: 191, endPoint x: 224, endPoint y: 190, distance: 3.5
click at [225, 190] on div "This page has been edited. Draft Quick preview Request review Button The button…" at bounding box center [323, 156] width 342 height 275
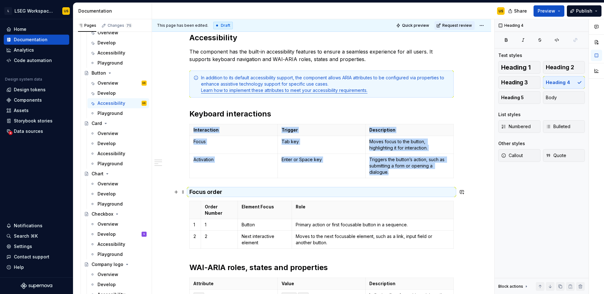
click at [230, 192] on h4 "Focus order" at bounding box center [321, 192] width 264 height 8
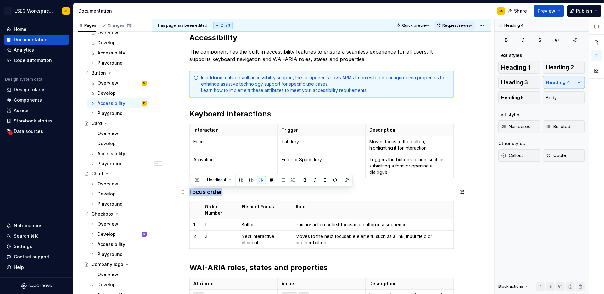
drag, startPoint x: 226, startPoint y: 193, endPoint x: 191, endPoint y: 192, distance: 34.9
click at [191, 192] on h4 "Focus order" at bounding box center [321, 192] width 264 height 8
click at [241, 180] on button "button" at bounding box center [241, 179] width 9 height 9
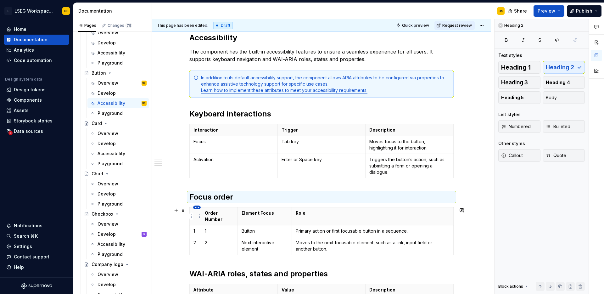
click at [196, 208] on html "L LSEG Workspace Design System US Home Documentation Analytics Code automation …" at bounding box center [302, 147] width 604 height 294
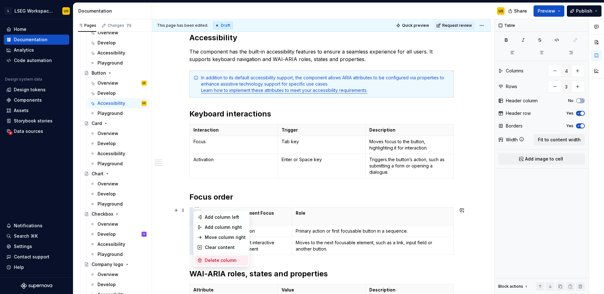
click at [217, 261] on div "Delete column" at bounding box center [225, 260] width 41 height 6
type input "3"
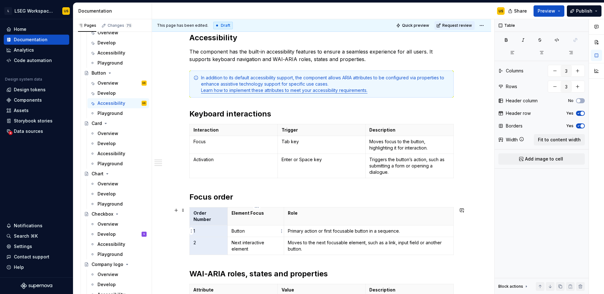
click at [273, 228] on p "Button" at bounding box center [255, 231] width 48 height 6
click at [364, 217] on th "Role" at bounding box center [368, 216] width 169 height 18
click at [545, 140] on span "Fit to content width" at bounding box center [559, 139] width 43 height 6
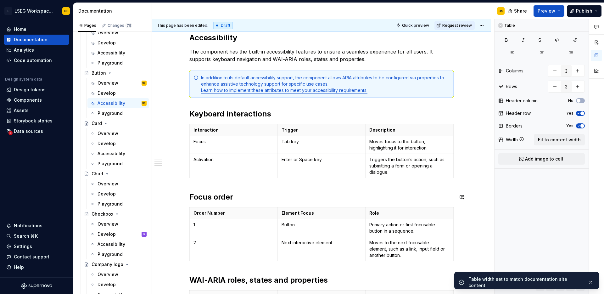
click at [294, 190] on div "Accessibility The component has the built-in accessibility features to ensure a…" at bounding box center [321, 206] width 264 height 347
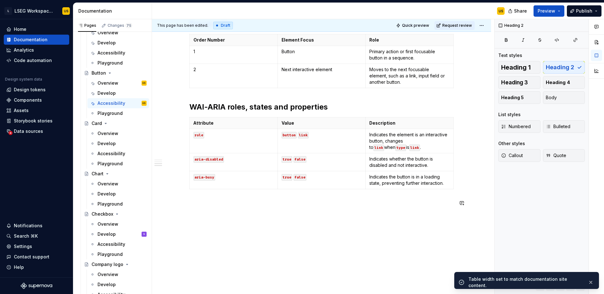
scroll to position [280, 0]
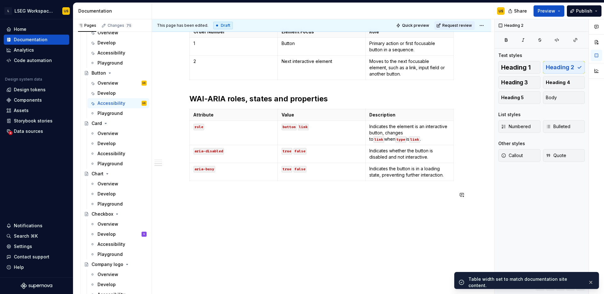
click at [279, 236] on div "Accessibility The component has the built-in accessibility features to ensure a…" at bounding box center [321, 65] width 339 height 457
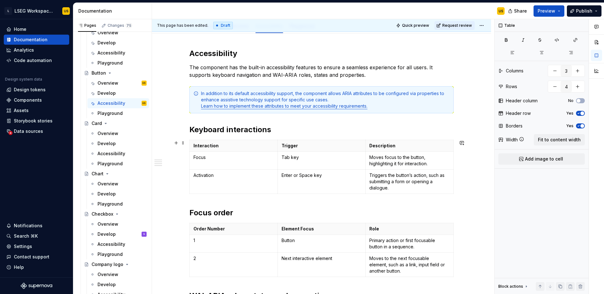
scroll to position [85, 0]
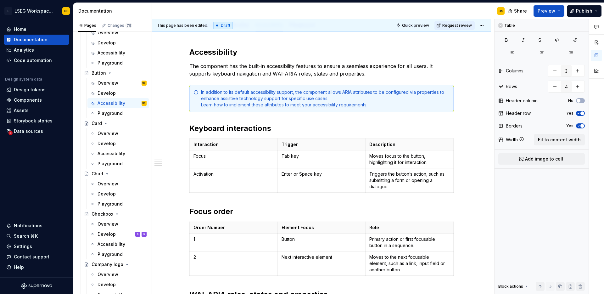
type textarea "*"
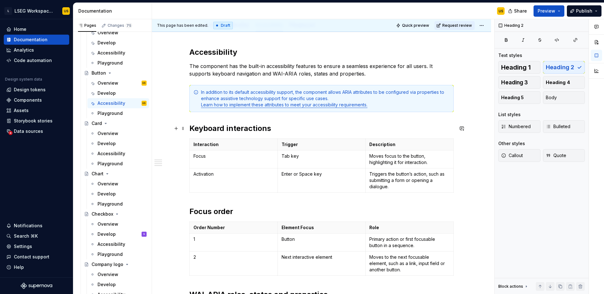
click at [191, 127] on h2 "Keyboard interactions" at bounding box center [321, 128] width 264 height 10
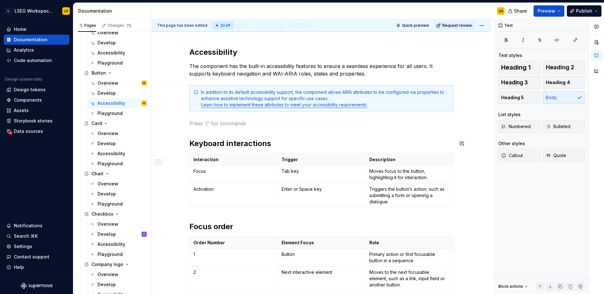
paste div
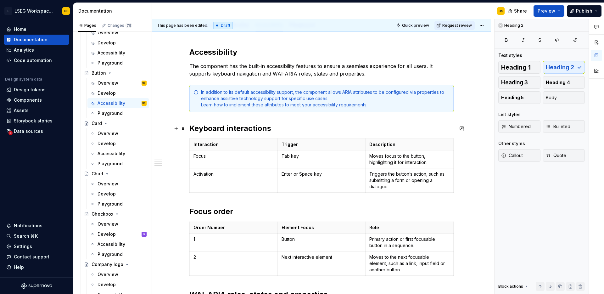
click at [248, 132] on h2 "Keyboard interactions" at bounding box center [321, 128] width 264 height 10
click at [242, 132] on h2 "Keyboard interactions" at bounding box center [321, 128] width 264 height 10
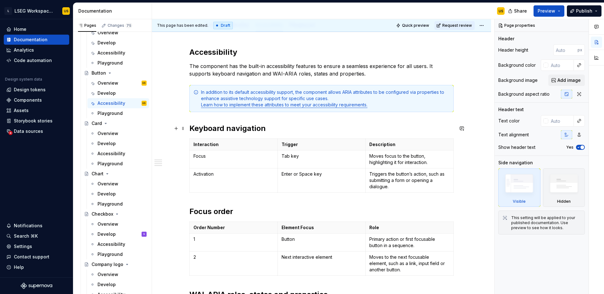
click at [267, 130] on h2 "Keyboard navigation" at bounding box center [321, 128] width 264 height 10
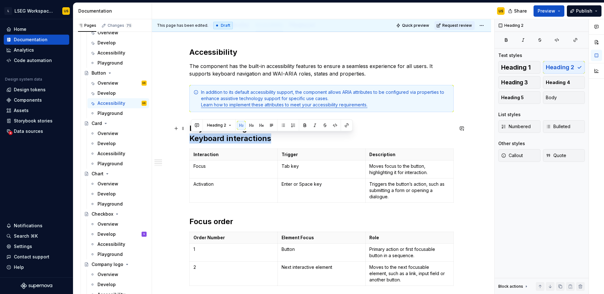
drag, startPoint x: 272, startPoint y: 140, endPoint x: 191, endPoint y: 138, distance: 80.8
click at [191, 138] on h2 "Keyboard navigation Keyboard interactions" at bounding box center [321, 133] width 264 height 20
click at [249, 126] on button "button" at bounding box center [251, 125] width 9 height 9
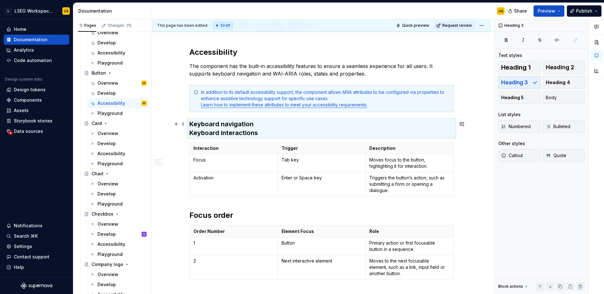
click at [280, 134] on h3 "Keyboard navigation Keyboard interactions" at bounding box center [321, 128] width 264 height 18
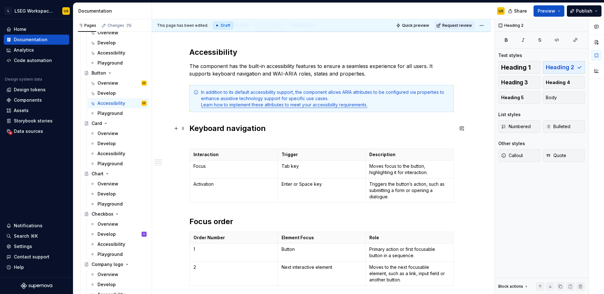
click at [269, 136] on h2 "Keyboard navigation" at bounding box center [321, 133] width 264 height 20
click at [275, 130] on h2 "Keyboard navigation" at bounding box center [321, 133] width 264 height 20
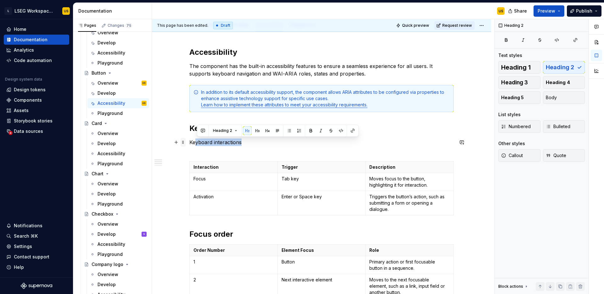
drag, startPoint x: 244, startPoint y: 141, endPoint x: 183, endPoint y: 141, distance: 61.0
click at [189, 141] on div "Accessibility The component has the built-in accessibility features to ensure a…" at bounding box center [321, 228] width 264 height 362
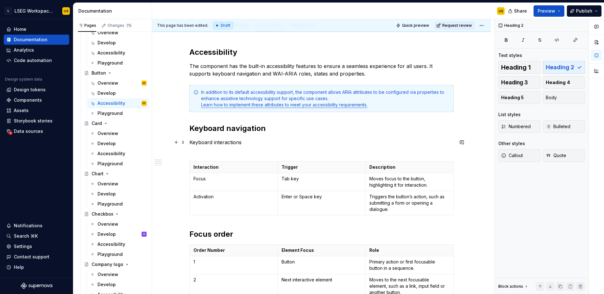
click at [211, 142] on p "Keyboard interactions" at bounding box center [321, 145] width 264 height 15
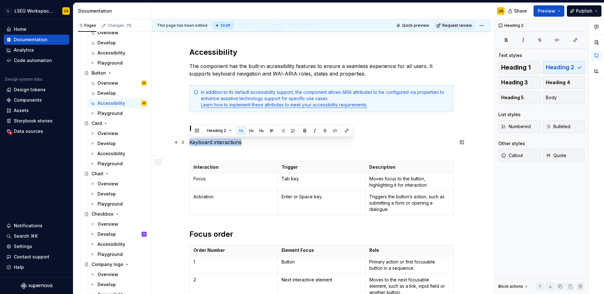
drag, startPoint x: 246, startPoint y: 142, endPoint x: 191, endPoint y: 141, distance: 55.0
click at [191, 141] on p "Keyboard interactions" at bounding box center [321, 145] width 264 height 15
click at [249, 130] on button "button" at bounding box center [251, 130] width 9 height 9
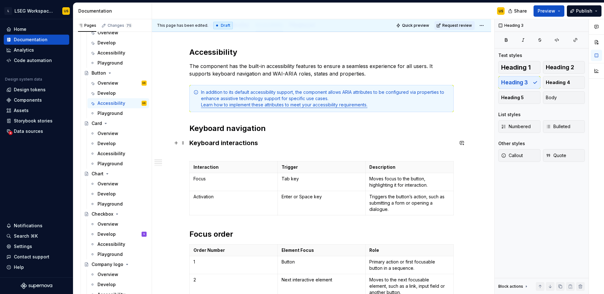
click at [211, 152] on h3 "Keyboard interactions" at bounding box center [321, 147] width 264 height 18
click at [216, 153] on h3 "Keyboard interactions" at bounding box center [321, 147] width 264 height 18
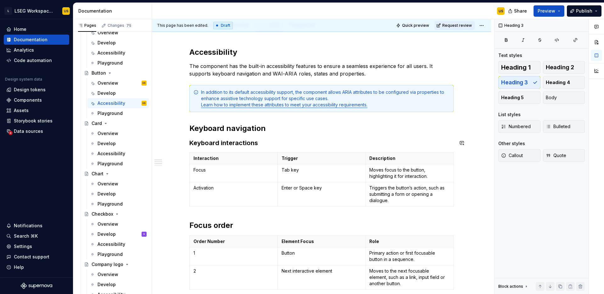
click at [205, 135] on div "Accessibility The component has the built-in accessibility features to ensure a…" at bounding box center [321, 220] width 264 height 346
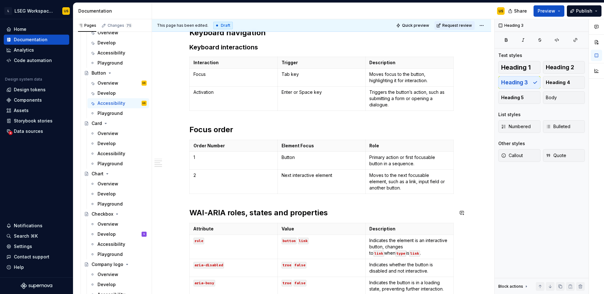
scroll to position [179, 0]
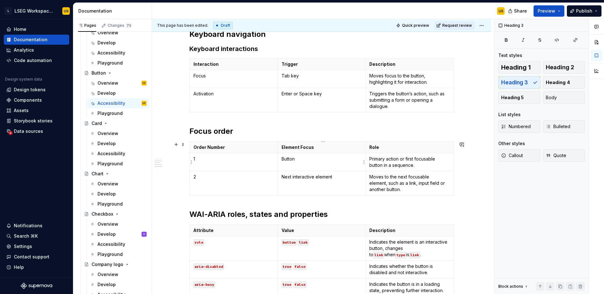
click at [353, 162] on td "Button" at bounding box center [321, 162] width 88 height 18
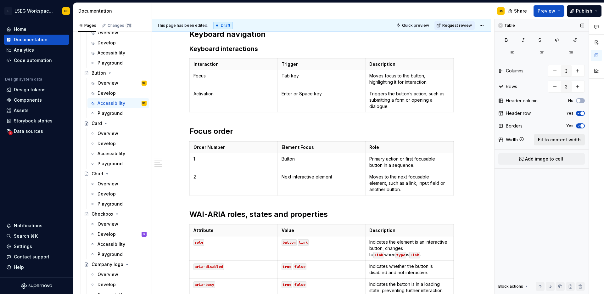
click at [541, 136] on button "Fit to content width" at bounding box center [559, 139] width 51 height 11
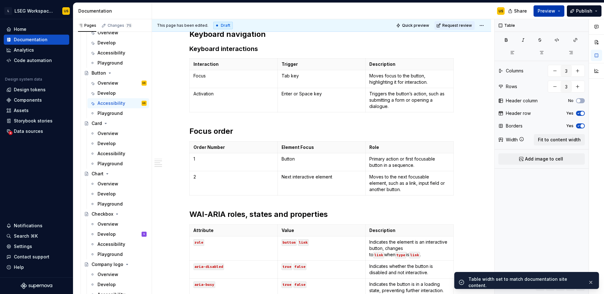
click at [550, 12] on span "Preview" at bounding box center [546, 11] width 18 height 6
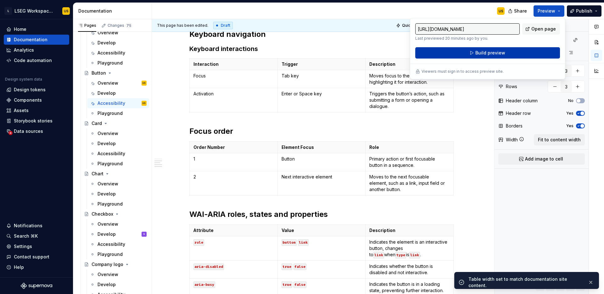
click at [495, 52] on span "Build preview" at bounding box center [490, 53] width 30 height 6
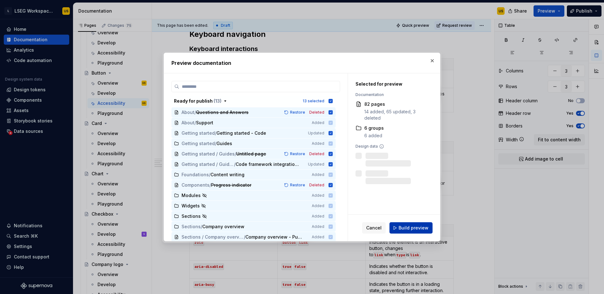
click at [415, 229] on span "Build preview" at bounding box center [413, 227] width 30 height 6
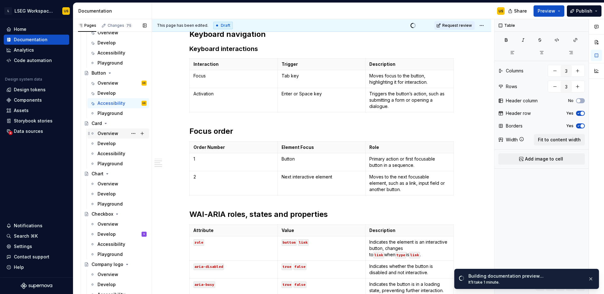
click at [119, 135] on div "Overview" at bounding box center [121, 133] width 49 height 9
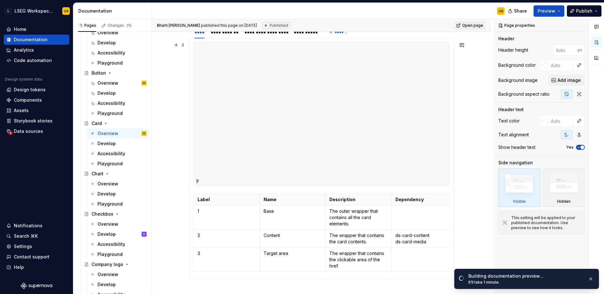
scroll to position [296, 0]
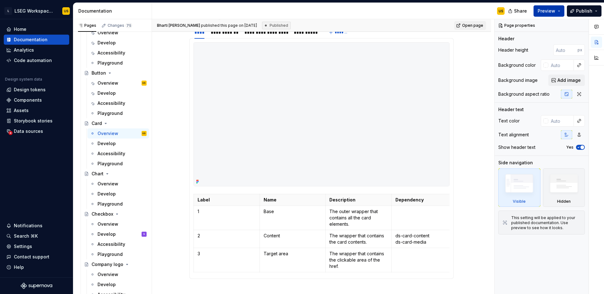
click at [559, 13] on button "Preview" at bounding box center [548, 10] width 31 height 11
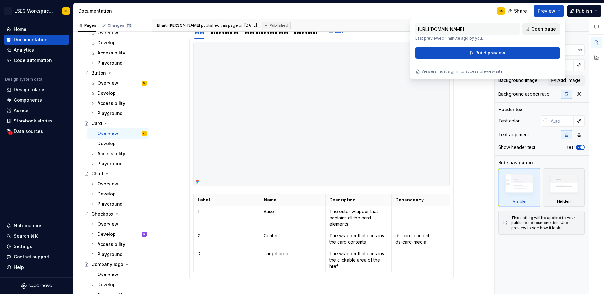
click at [546, 28] on span "Open page" at bounding box center [543, 29] width 25 height 6
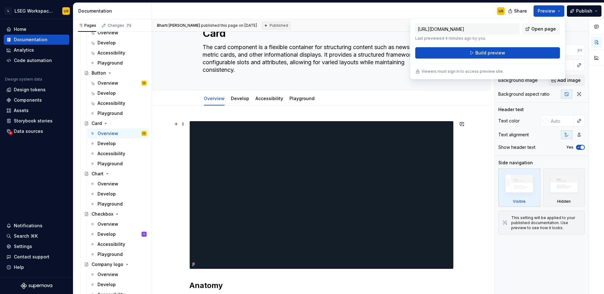
scroll to position [0, 0]
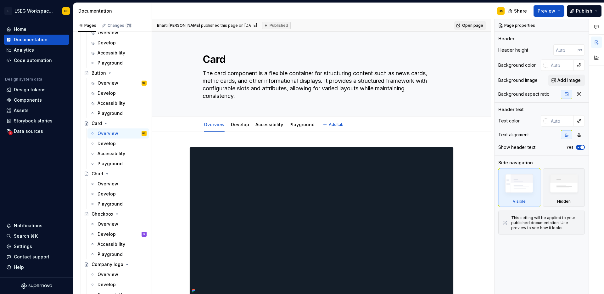
click at [479, 125] on div "Overview Develop Accessibility Playground Add tab" at bounding box center [321, 123] width 339 height 15
type textarea "*"
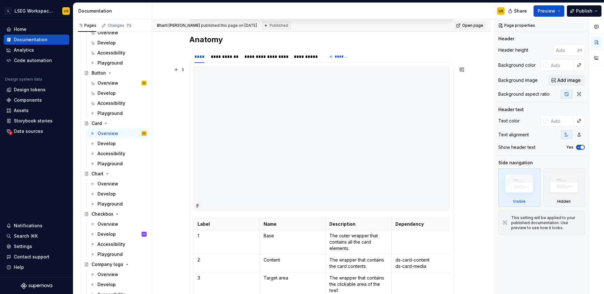
scroll to position [381, 0]
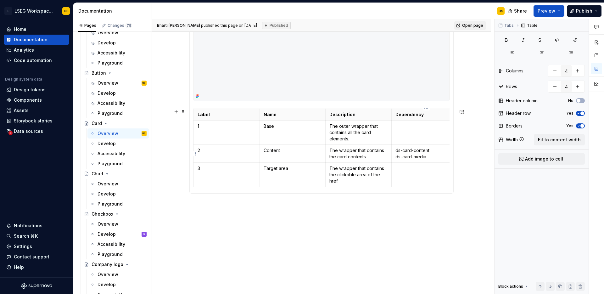
click at [404, 150] on p "ds-card-content ds-card-media" at bounding box center [424, 153] width 58 height 13
drag, startPoint x: 433, startPoint y: 151, endPoint x: 395, endPoint y: 150, distance: 37.7
click at [395, 150] on td "ds-card-content ds-card-media" at bounding box center [424, 153] width 66 height 18
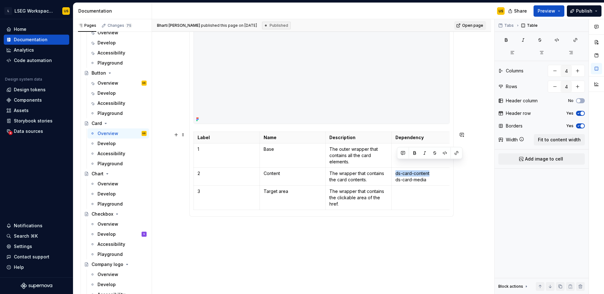
scroll to position [358, 0]
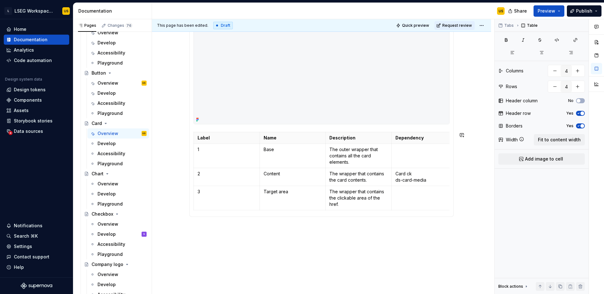
type textarea "*"
drag, startPoint x: 430, startPoint y: 181, endPoint x: 402, endPoint y: 180, distance: 28.0
click at [402, 180] on p "Card content ds-card-media" at bounding box center [424, 176] width 58 height 13
click at [418, 178] on p "Card content ds-card-media" at bounding box center [424, 176] width 58 height 13
drag, startPoint x: 428, startPoint y: 180, endPoint x: 397, endPoint y: 180, distance: 31.1
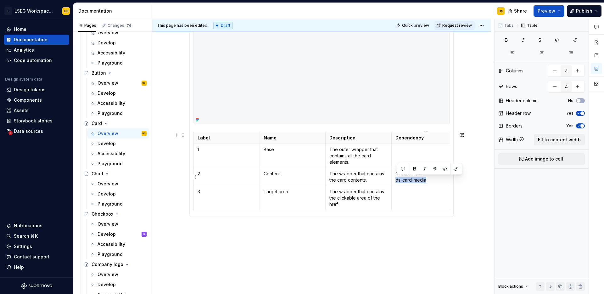
click at [397, 180] on p "Card content ds-card-media" at bounding box center [424, 176] width 58 height 13
click at [465, 195] on div "**********" at bounding box center [321, 45] width 339 height 543
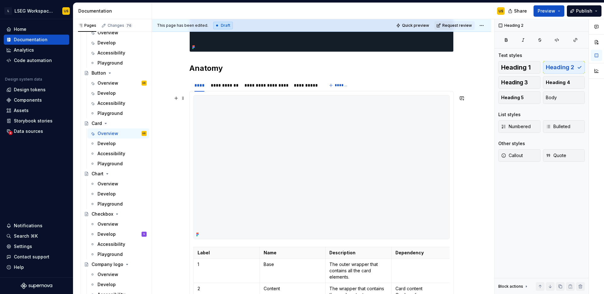
scroll to position [239, 0]
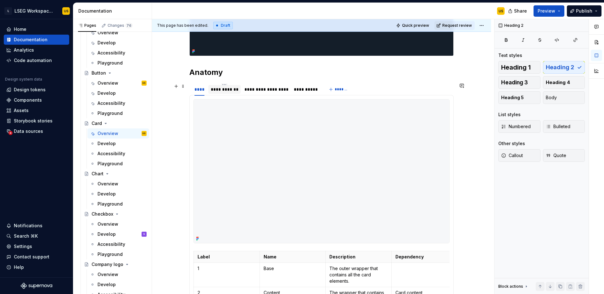
click at [233, 92] on div "**********" at bounding box center [224, 89] width 27 height 6
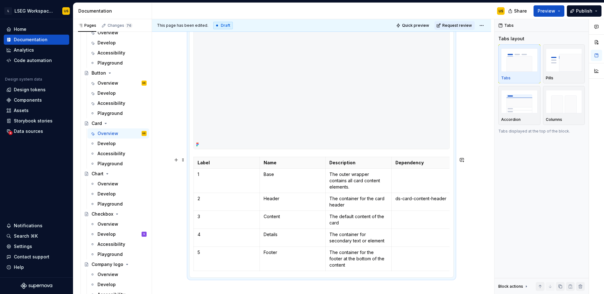
scroll to position [334, 0]
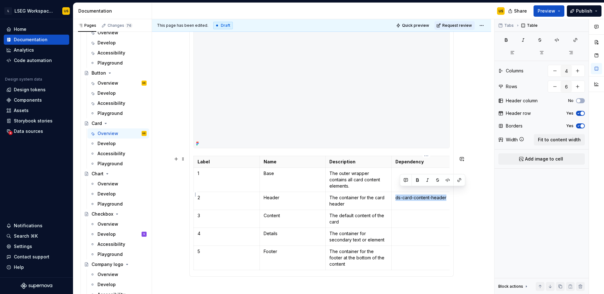
drag, startPoint x: 448, startPoint y: 191, endPoint x: 398, endPoint y: 191, distance: 50.0
click at [398, 194] on p "ds-card-content-header" at bounding box center [424, 197] width 58 height 6
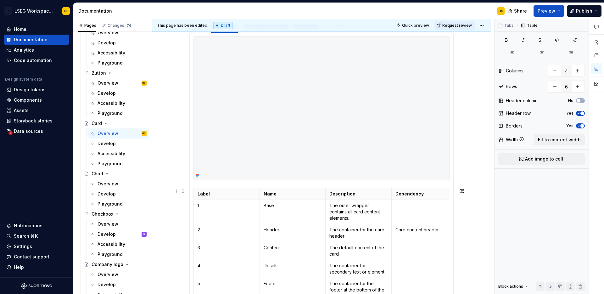
scroll to position [307, 0]
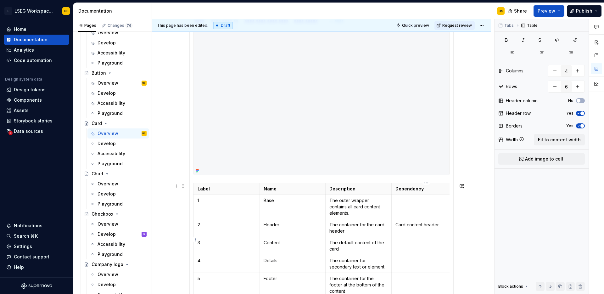
click at [435, 239] on p at bounding box center [424, 242] width 58 height 6
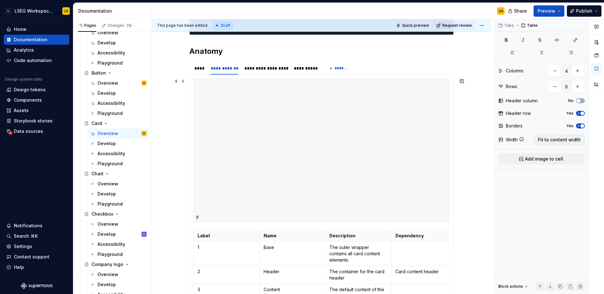
scroll to position [257, 0]
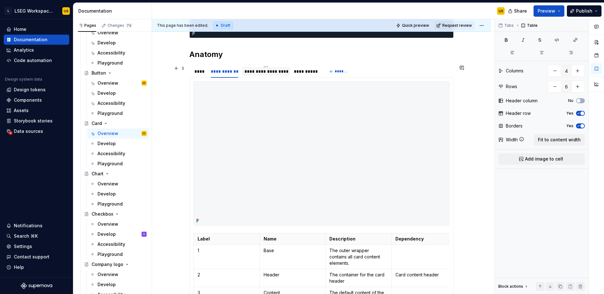
click at [272, 72] on div "**********" at bounding box center [265, 71] width 43 height 6
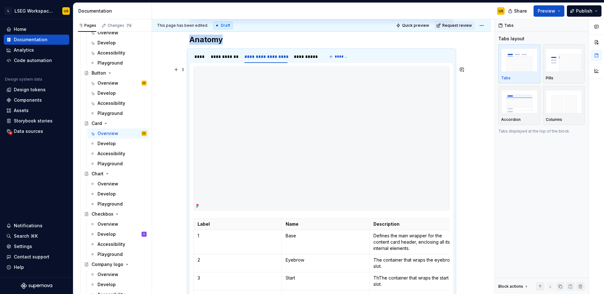
scroll to position [256, 0]
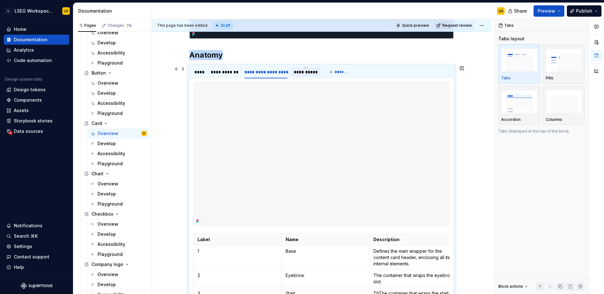
click at [312, 73] on div "**********" at bounding box center [306, 72] width 24 height 6
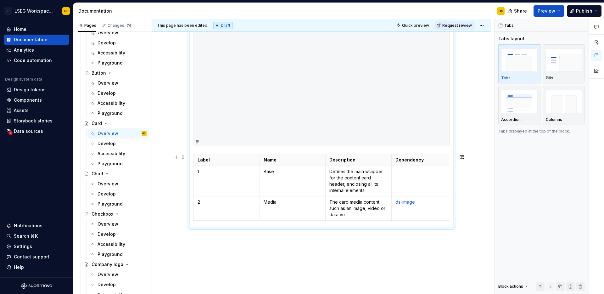
scroll to position [346, 0]
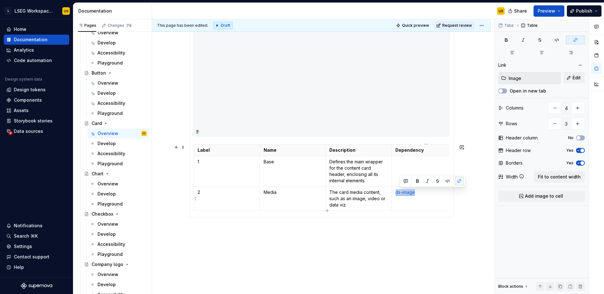
drag, startPoint x: 428, startPoint y: 194, endPoint x: 416, endPoint y: 200, distance: 13.6
click at [396, 194] on td "ds-image" at bounding box center [424, 198] width 66 height 24
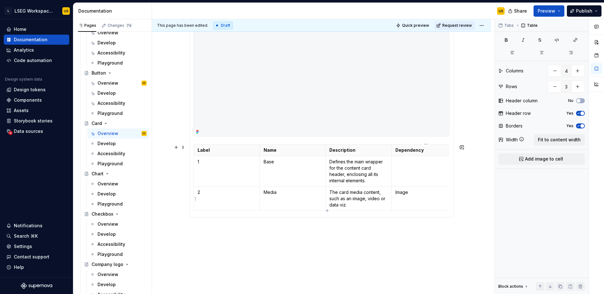
click at [403, 194] on p "Image" at bounding box center [424, 192] width 58 height 6
click at [454, 180] on button "button" at bounding box center [456, 180] width 9 height 9
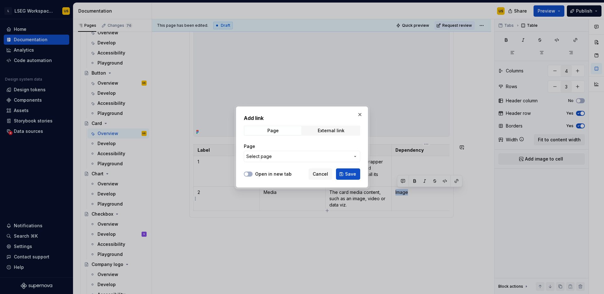
click at [307, 158] on span "Select page" at bounding box center [298, 156] width 104 height 6
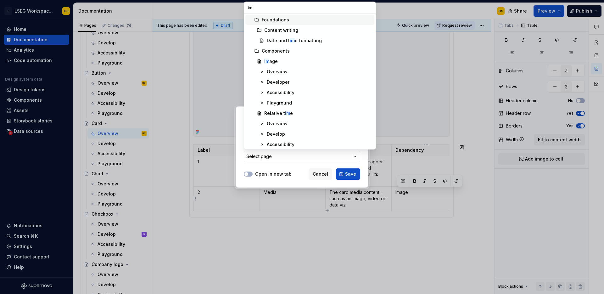
type input "ima"
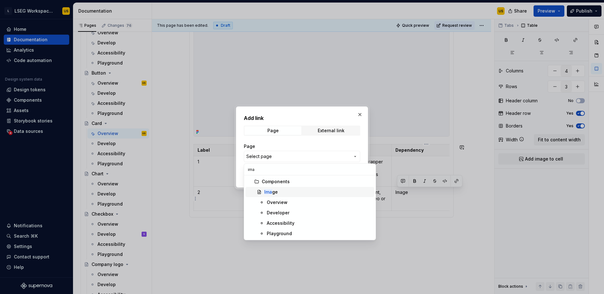
click at [292, 191] on div "Ima ge" at bounding box center [318, 192] width 108 height 6
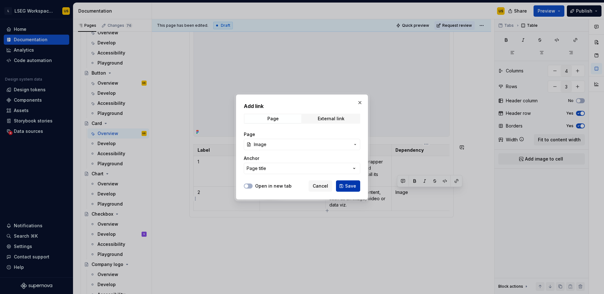
click at [349, 187] on span "Save" at bounding box center [350, 186] width 11 height 6
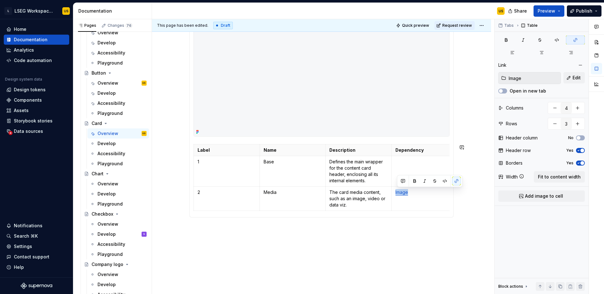
click at [390, 235] on div "**********" at bounding box center [321, 52] width 339 height 532
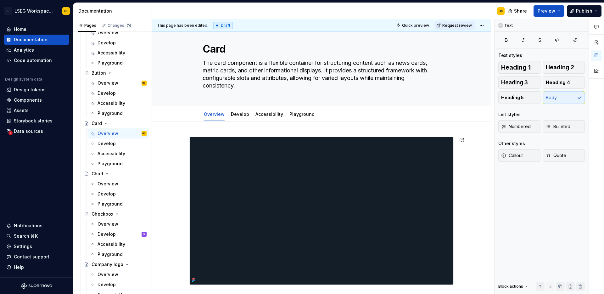
scroll to position [0, 0]
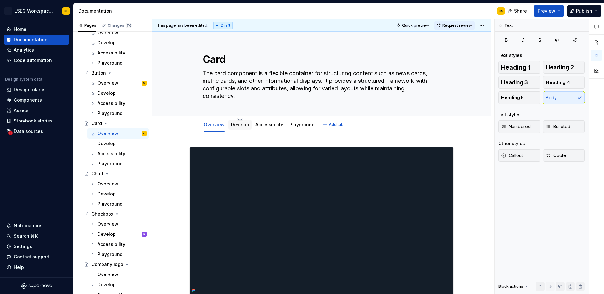
click at [242, 127] on link "Develop" at bounding box center [240, 124] width 18 height 5
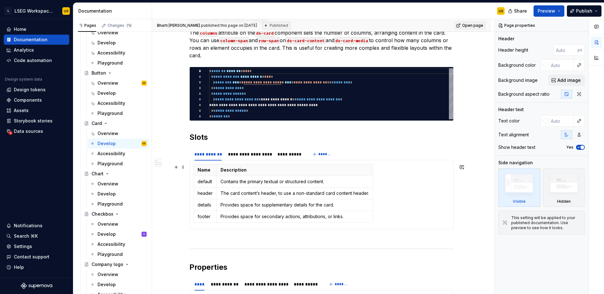
scroll to position [301, 0]
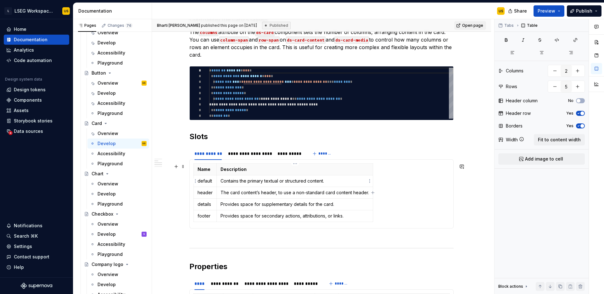
click at [359, 182] on p "Contains the primary textual or structured content." at bounding box center [294, 181] width 148 height 6
click at [552, 143] on button "Fit to content width" at bounding box center [559, 139] width 51 height 11
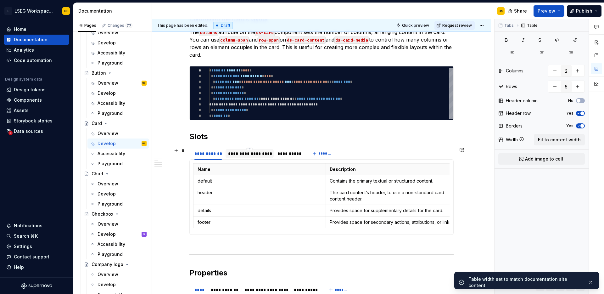
click at [259, 153] on div "**********" at bounding box center [249, 153] width 43 height 6
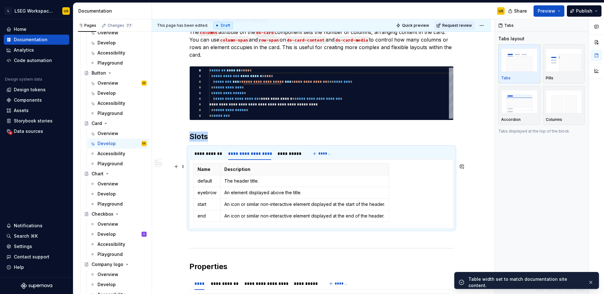
click at [398, 175] on div "Name Description default The header title. eyebrow An element displayed above t…" at bounding box center [321, 193] width 256 height 61
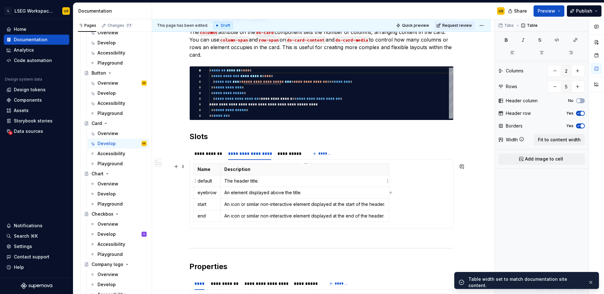
click at [371, 181] on p "The header title." at bounding box center [304, 181] width 161 height 6
click at [550, 137] on span "Fit to content width" at bounding box center [559, 139] width 43 height 6
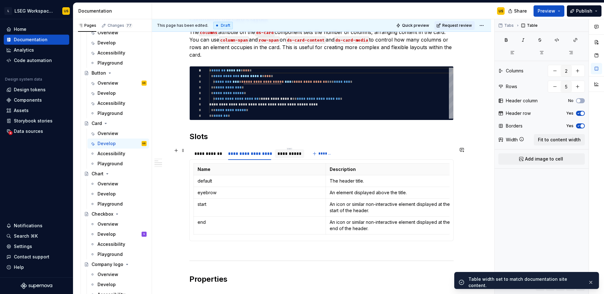
click at [291, 156] on div "**********" at bounding box center [289, 153] width 24 height 6
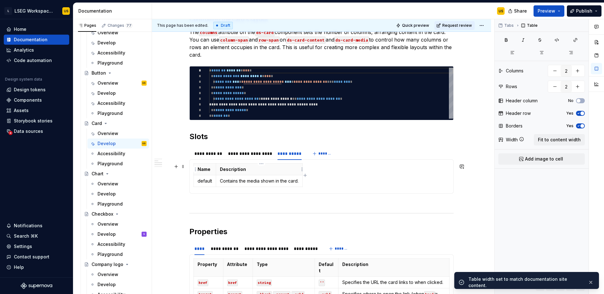
click at [288, 173] on th "Description" at bounding box center [259, 169] width 86 height 12
click at [561, 138] on span "Fit to content width" at bounding box center [559, 139] width 43 height 6
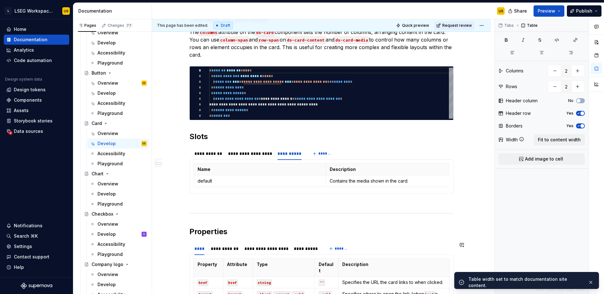
scroll to position [410, 0]
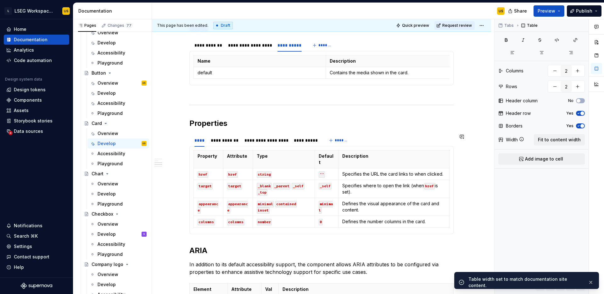
type textarea "*"
click at [395, 182] on p "Specifies where to open the link (when href is set)." at bounding box center [393, 188] width 103 height 13
type input "5"
click at [545, 138] on span "Fit to content width" at bounding box center [559, 139] width 43 height 6
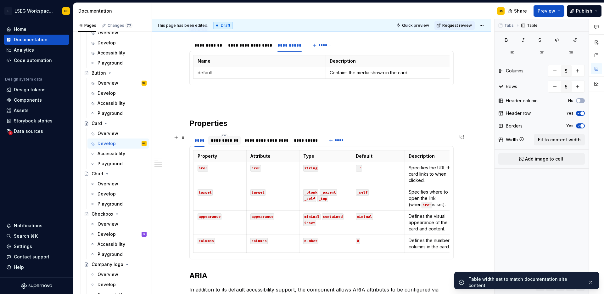
click at [236, 141] on div "**********" at bounding box center [224, 140] width 27 height 6
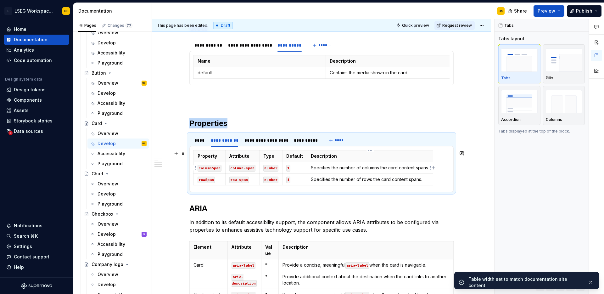
click at [361, 164] on td "Specifies the number of columns the card content spans." at bounding box center [370, 168] width 126 height 12
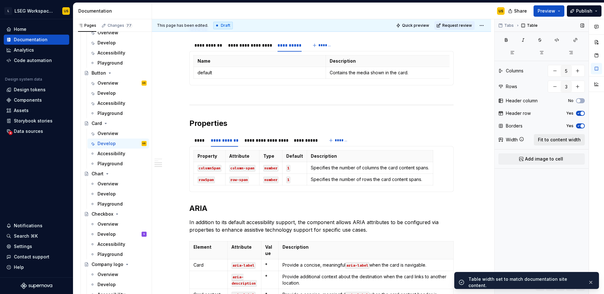
click at [554, 139] on span "Fit to content width" at bounding box center [559, 139] width 43 height 6
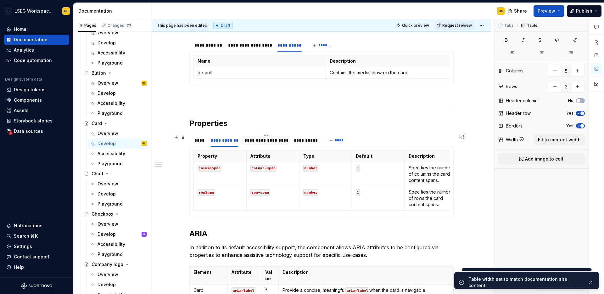
click at [272, 141] on div "**********" at bounding box center [265, 140] width 43 height 6
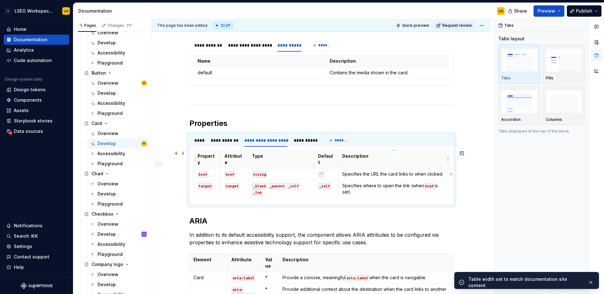
click at [377, 159] on th "Description" at bounding box center [393, 159] width 111 height 18
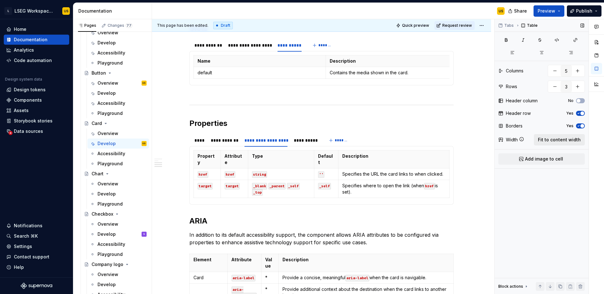
click at [553, 137] on span "Fit to content width" at bounding box center [559, 139] width 43 height 6
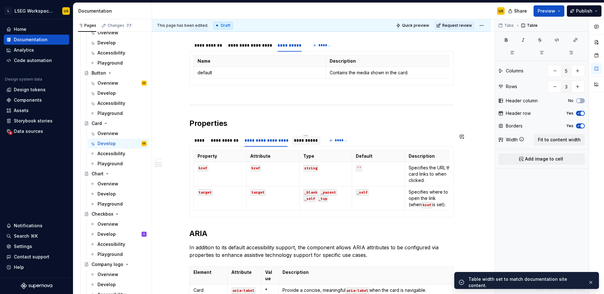
click at [314, 141] on div "**********" at bounding box center [306, 140] width 24 height 6
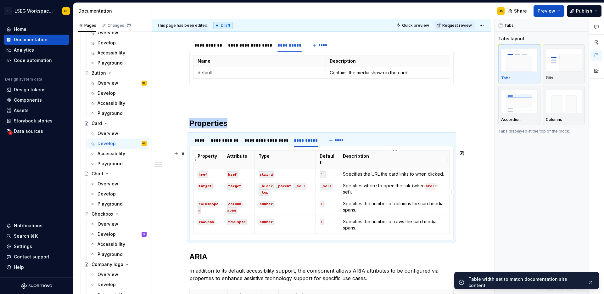
click at [390, 164] on th "Description" at bounding box center [394, 159] width 110 height 18
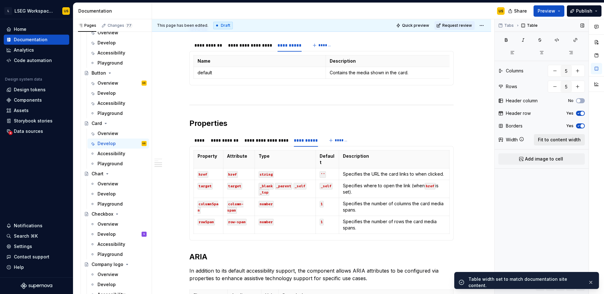
click at [563, 138] on span "Fit to content width" at bounding box center [559, 139] width 43 height 6
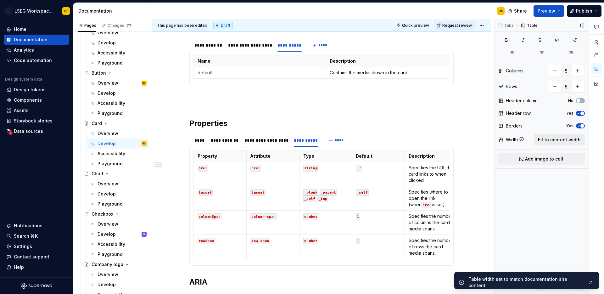
type textarea "*"
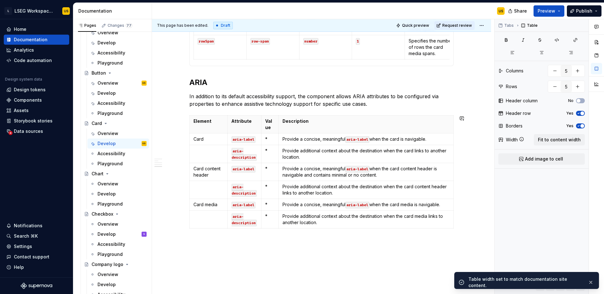
scroll to position [626, 0]
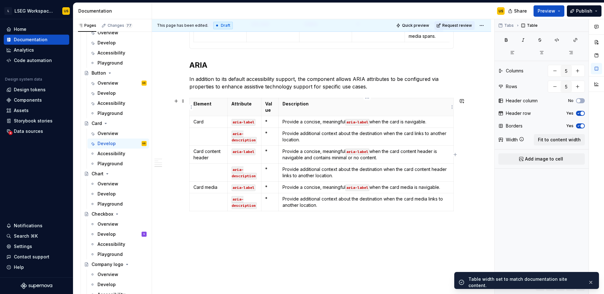
type input "4"
type input "7"
click at [400, 112] on th "Description" at bounding box center [365, 107] width 175 height 18
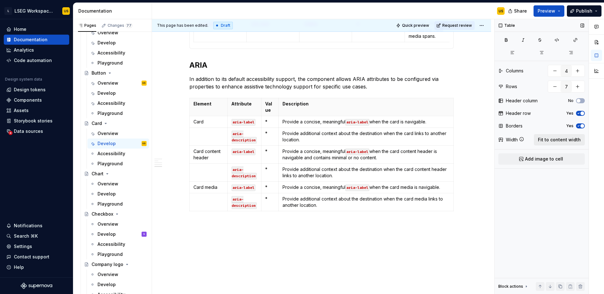
click at [550, 142] on span "Fit to content width" at bounding box center [559, 139] width 43 height 6
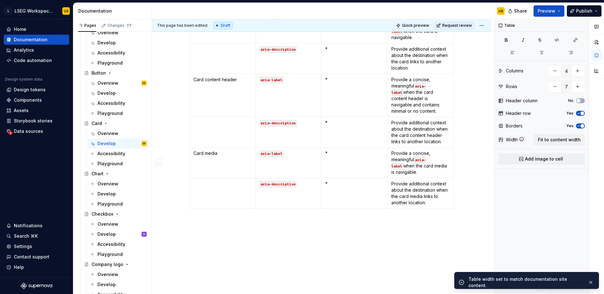
scroll to position [739, 0]
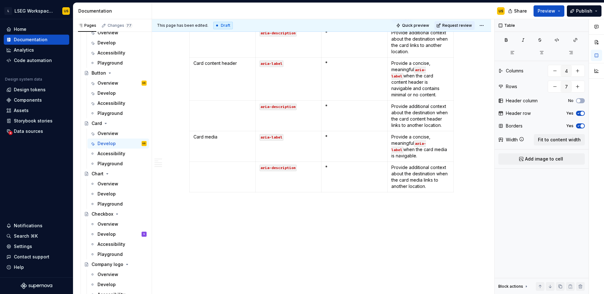
type textarea "*"
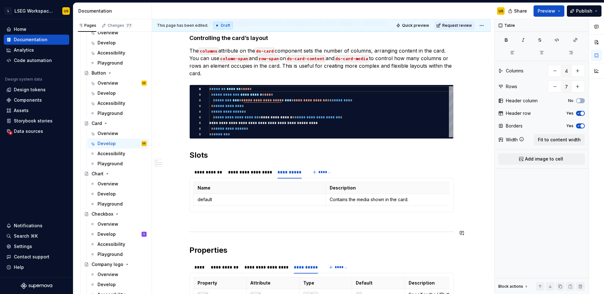
scroll to position [292, 0]
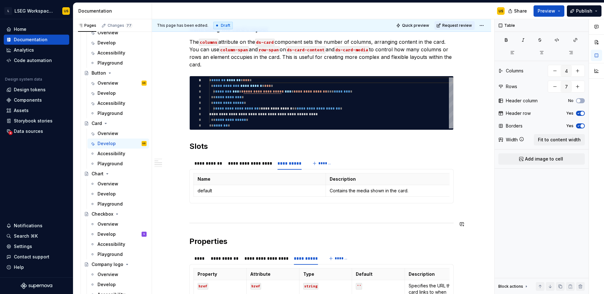
click at [213, 216] on div "**********" at bounding box center [321, 253] width 264 height 797
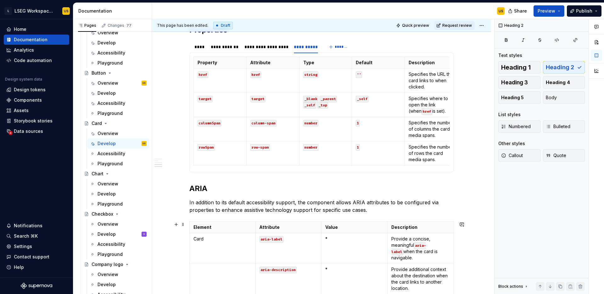
scroll to position [503, 0]
click at [263, 47] on div "**********" at bounding box center [265, 47] width 43 height 6
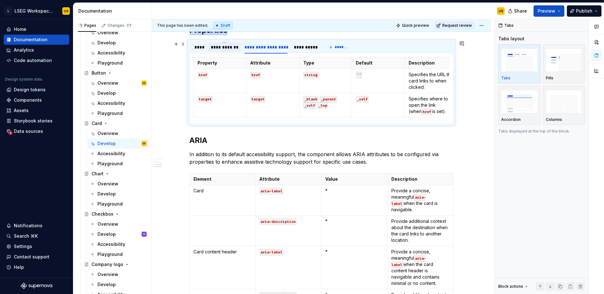
click at [233, 48] on div "**********" at bounding box center [224, 47] width 27 height 6
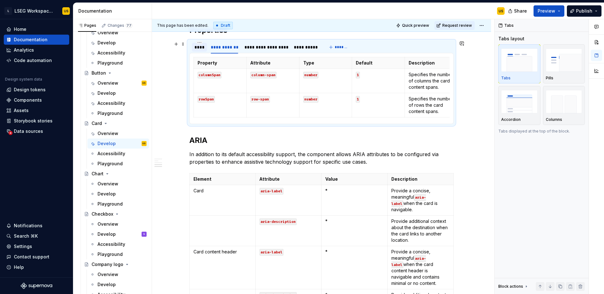
click at [204, 48] on div "****" at bounding box center [199, 47] width 10 height 6
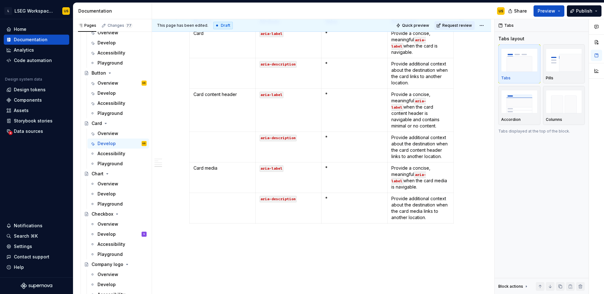
scroll to position [733, 0]
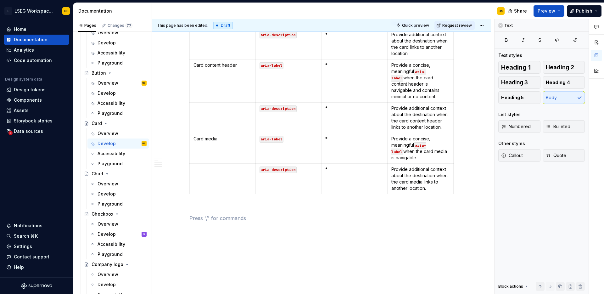
scroll to position [743, 0]
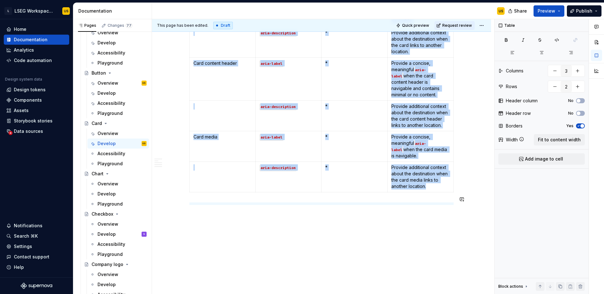
type input "4"
type input "7"
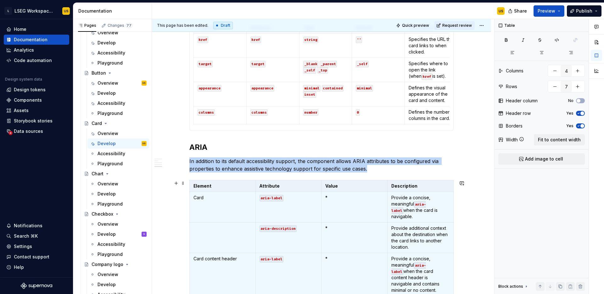
scroll to position [539, 0]
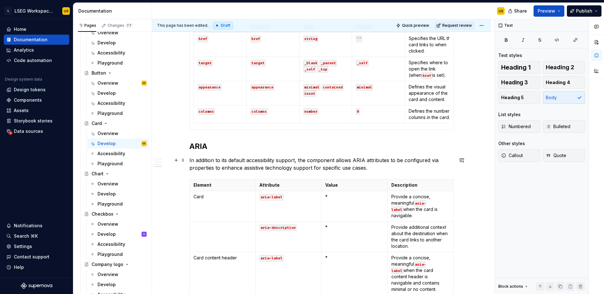
click at [372, 169] on p "In addition to its default accessibility support, the component allows ARIA att…" at bounding box center [321, 163] width 264 height 15
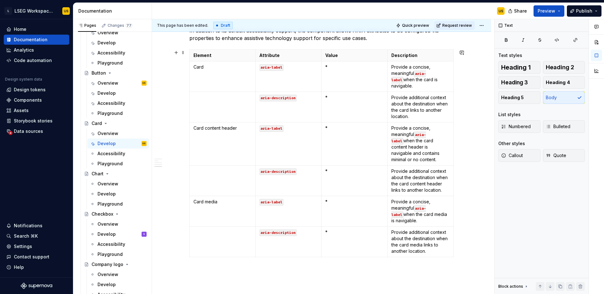
scroll to position [670, 0]
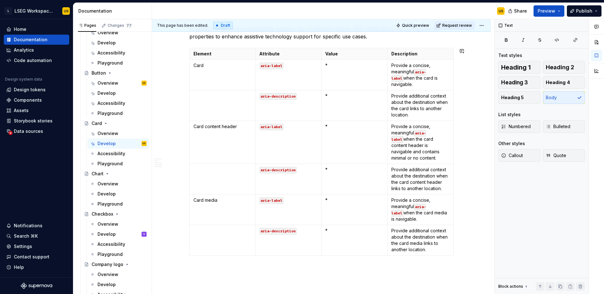
type textarea "*"
click at [338, 65] on p "*" at bounding box center [354, 65] width 58 height 6
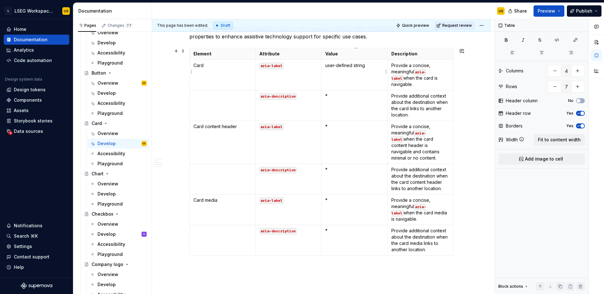
click at [329, 65] on p "user-defined string" at bounding box center [354, 65] width 58 height 6
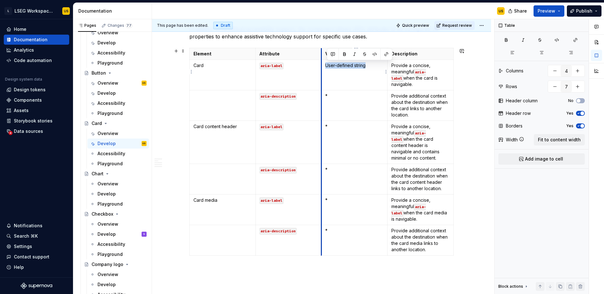
drag, startPoint x: 372, startPoint y: 65, endPoint x: 324, endPoint y: 64, distance: 48.4
click at [324, 64] on td "User-defined string" at bounding box center [354, 75] width 66 height 30
copy p "User-defined string"
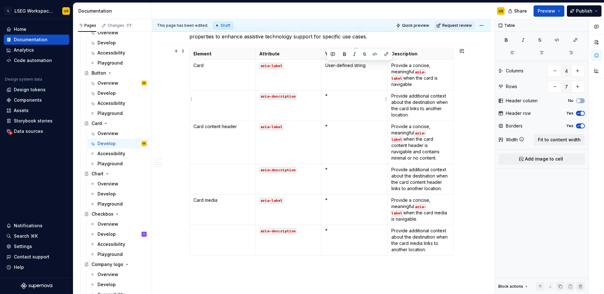
click at [336, 93] on p "*" at bounding box center [354, 96] width 58 height 6
click at [336, 123] on p "*" at bounding box center [354, 126] width 58 height 6
click at [336, 166] on p "*" at bounding box center [354, 169] width 58 height 6
click at [337, 197] on p "*" at bounding box center [354, 200] width 58 height 6
click at [336, 227] on p "*" at bounding box center [354, 230] width 58 height 6
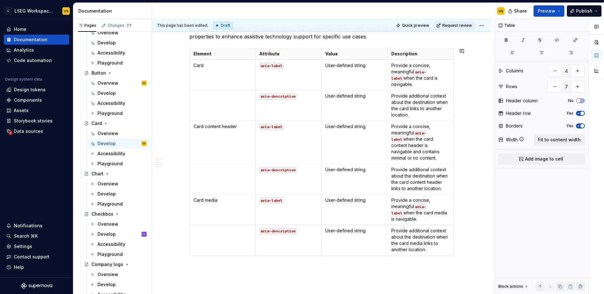
click at [337, 260] on div "**********" at bounding box center [323, 156] width 342 height 275
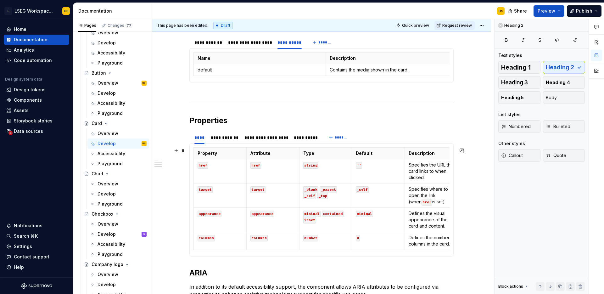
scroll to position [419, 0]
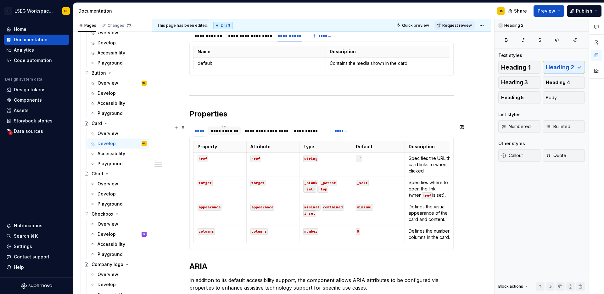
click at [228, 129] on div "**********" at bounding box center [224, 131] width 27 height 6
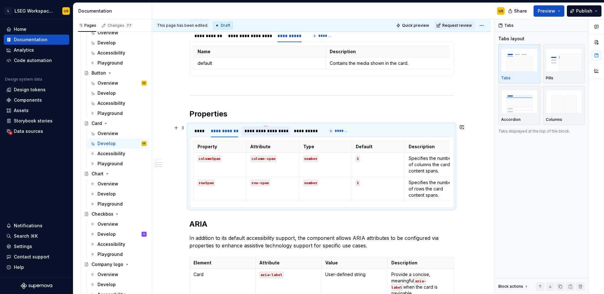
click at [256, 130] on div "**********" at bounding box center [265, 131] width 43 height 6
click at [301, 131] on div "**********" at bounding box center [306, 131] width 24 height 6
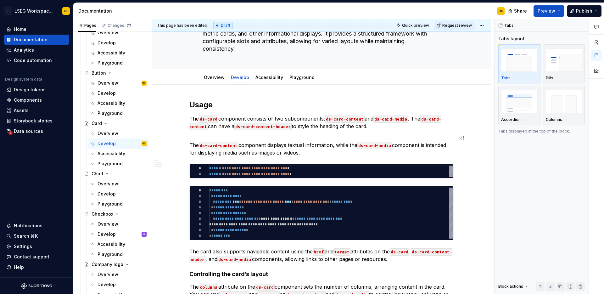
scroll to position [45, 0]
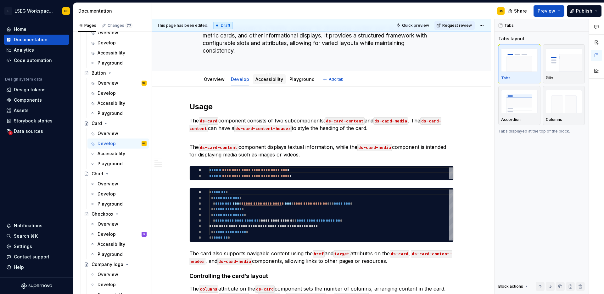
click at [273, 83] on div "Accessibility" at bounding box center [269, 79] width 33 height 10
click at [120, 153] on div "Accessibility" at bounding box center [111, 153] width 28 height 6
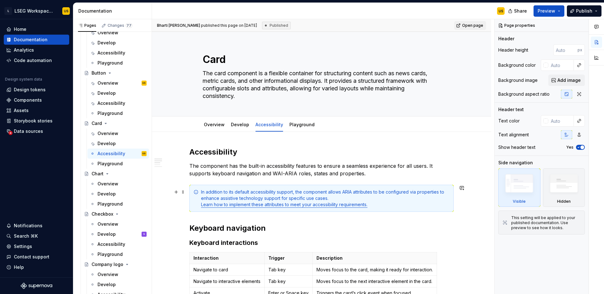
click at [299, 203] on link "Learn how to implement these attributes to meet your accessibility requirements." at bounding box center [284, 204] width 166 height 5
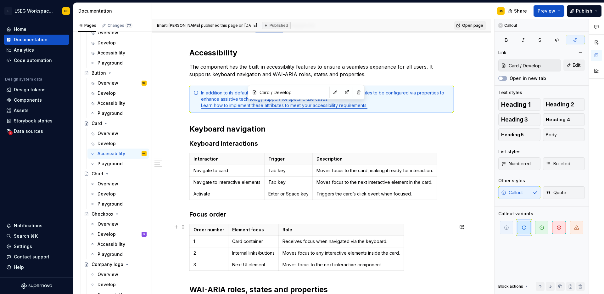
scroll to position [100, 0]
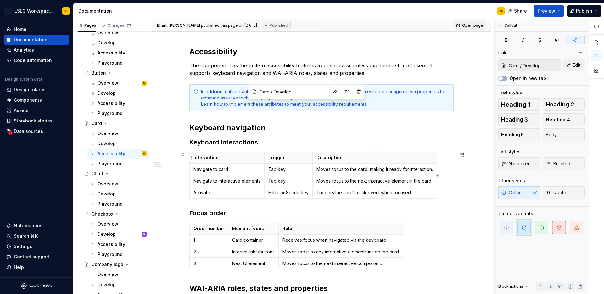
click at [370, 159] on p "Description" at bounding box center [374, 157] width 116 height 6
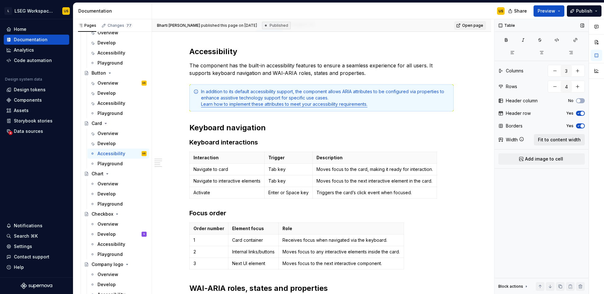
click at [556, 140] on span "Fit to content width" at bounding box center [559, 139] width 43 height 6
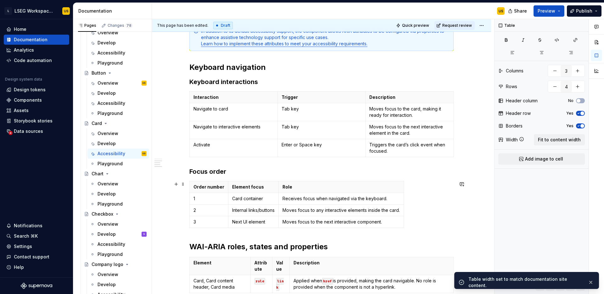
scroll to position [161, 0]
click at [384, 189] on p "Role" at bounding box center [340, 186] width 117 height 6
click at [563, 139] on span "Fit to content width" at bounding box center [559, 139] width 43 height 6
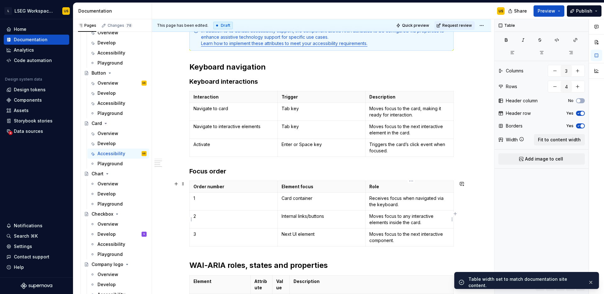
type textarea "*"
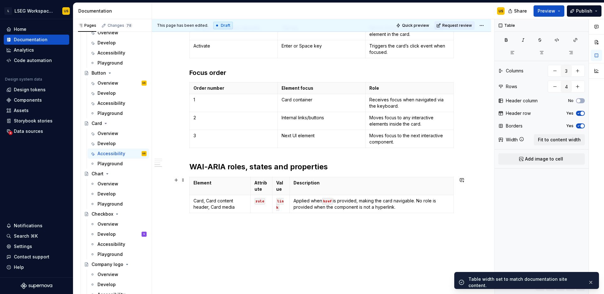
scroll to position [261, 0]
type input "4"
type input "2"
click at [387, 188] on th "Description" at bounding box center [371, 185] width 164 height 18
click at [558, 139] on span "Fit to content width" at bounding box center [559, 139] width 43 height 6
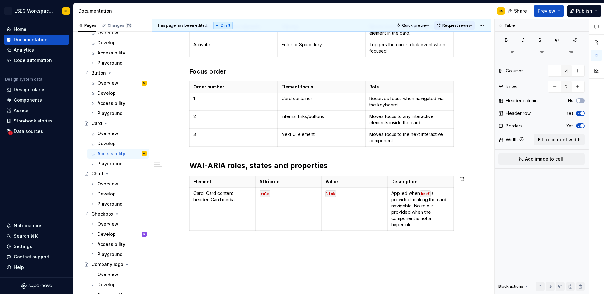
type textarea "*"
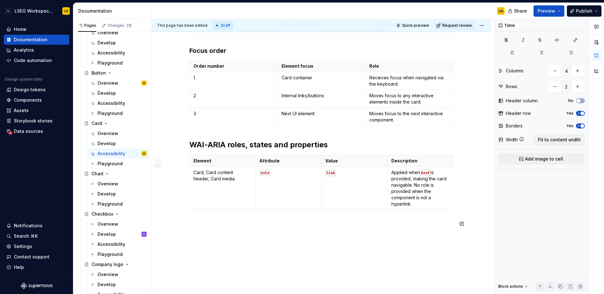
scroll to position [293, 0]
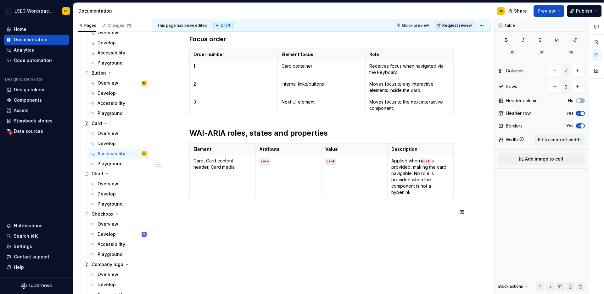
click at [224, 246] on div "Accessibility The component has the built-in accessibility features to ensure a…" at bounding box center [321, 75] width 339 height 473
